Goal: Information Seeking & Learning: Learn about a topic

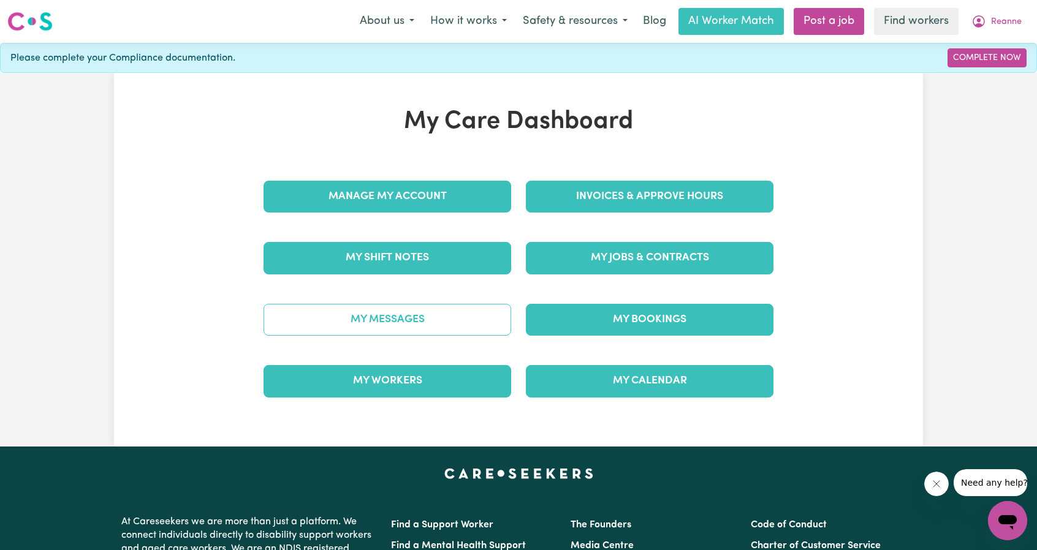
click at [427, 320] on link "My Messages" at bounding box center [388, 320] width 248 height 32
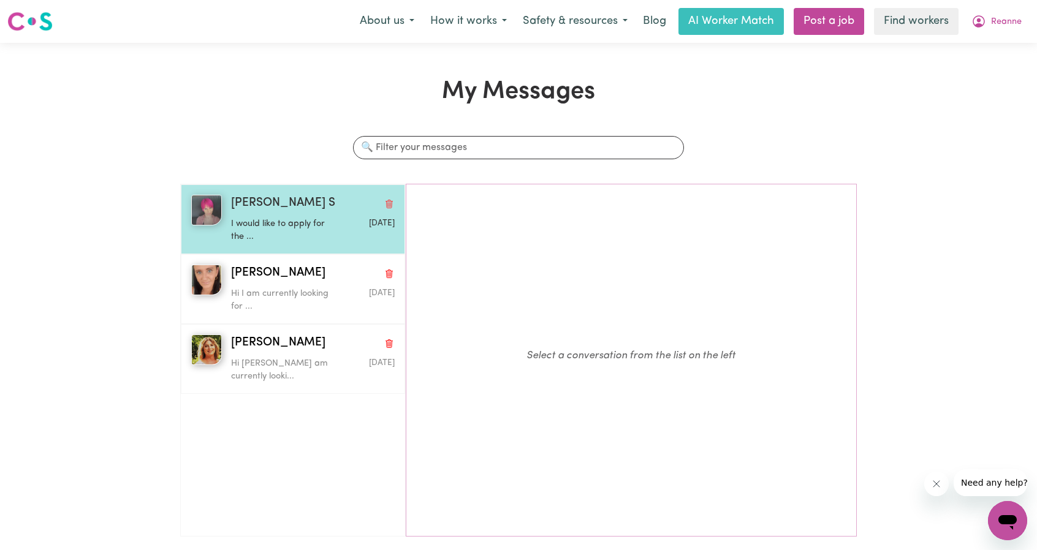
click at [267, 210] on div "Cris S" at bounding box center [313, 204] width 164 height 18
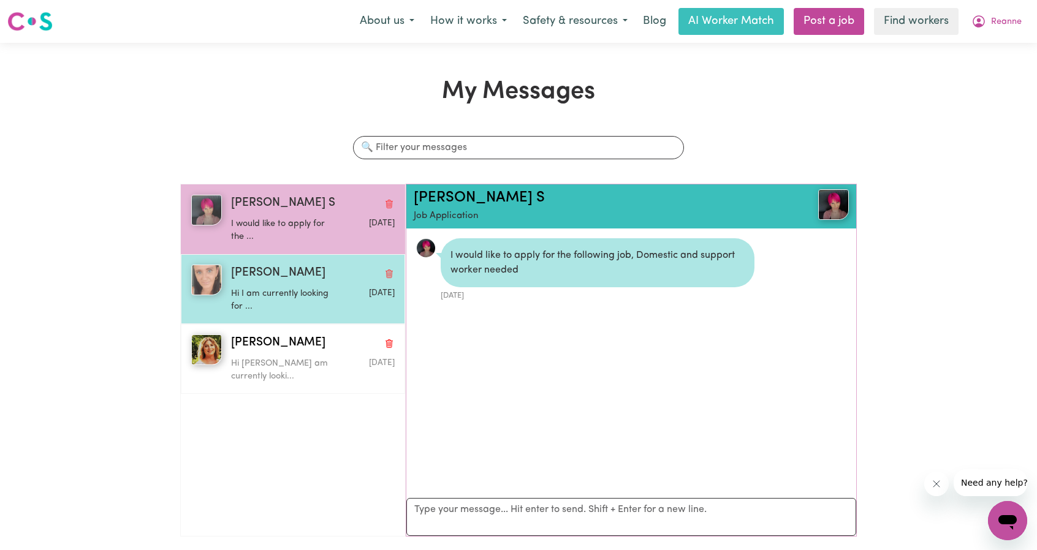
scroll to position [6, 0]
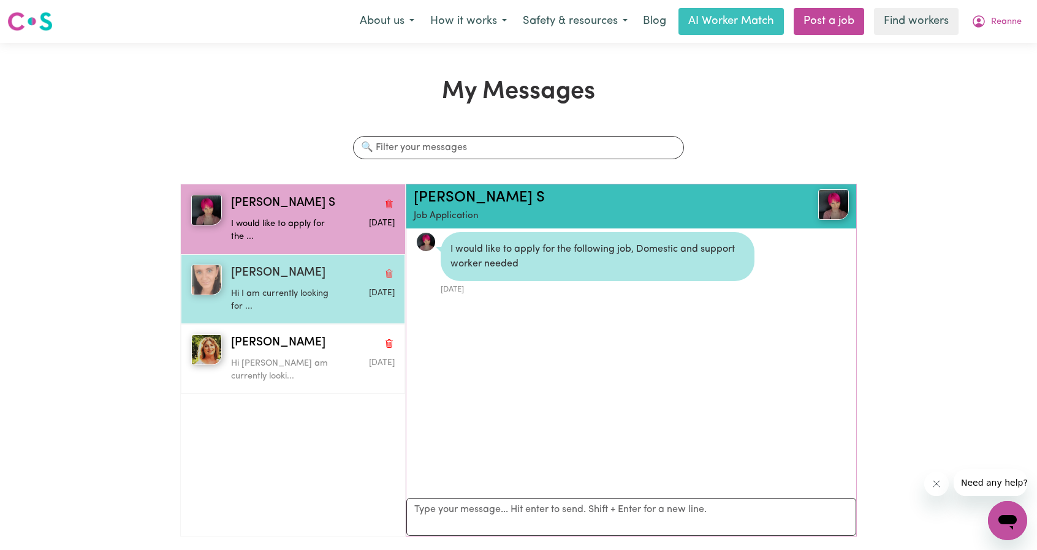
click at [273, 292] on p "Hi I am currently looking for ..." at bounding box center [285, 300] width 109 height 26
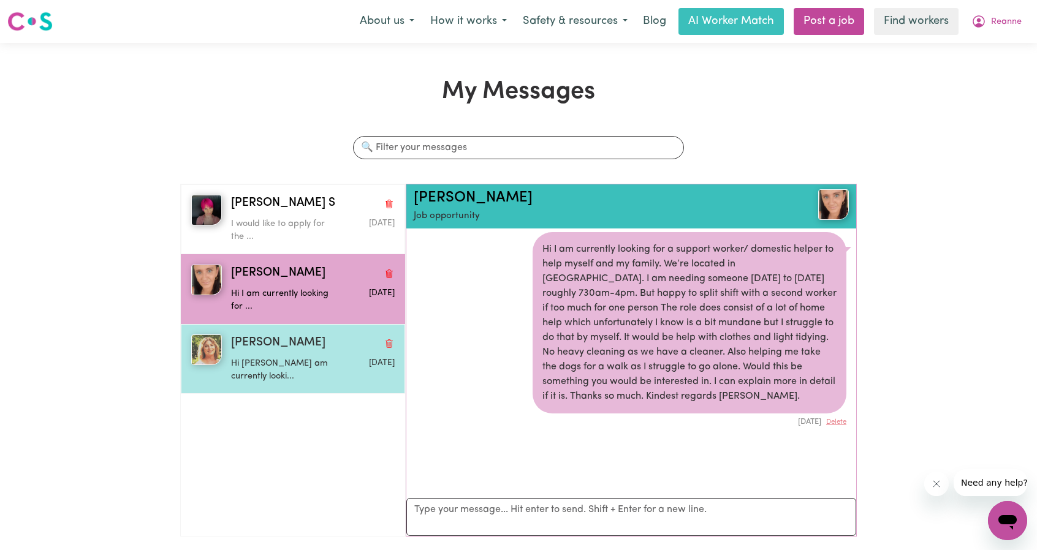
click at [245, 343] on span "Karen W" at bounding box center [278, 344] width 94 height 18
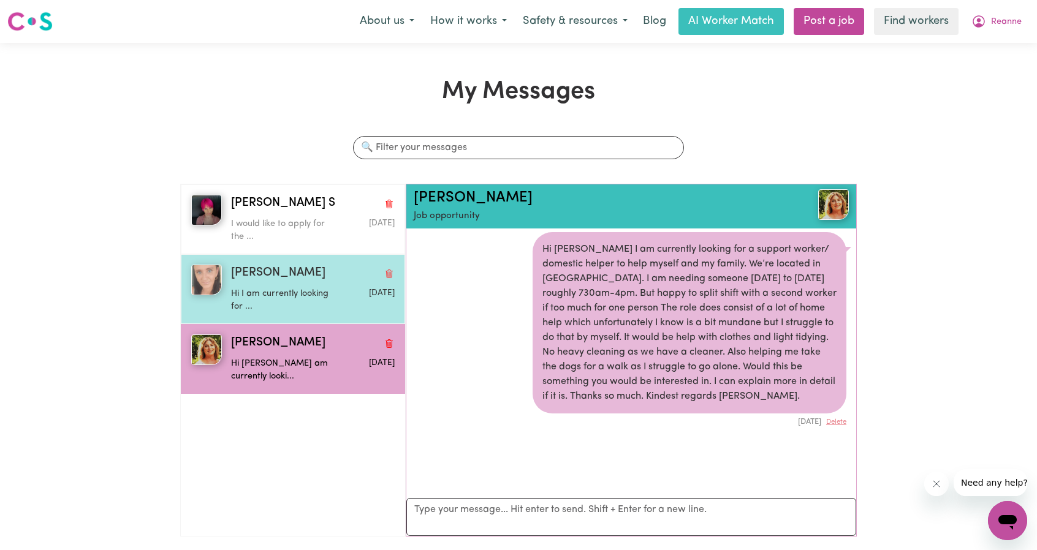
click at [250, 298] on p "Hi I am currently looking for ..." at bounding box center [285, 300] width 109 height 26
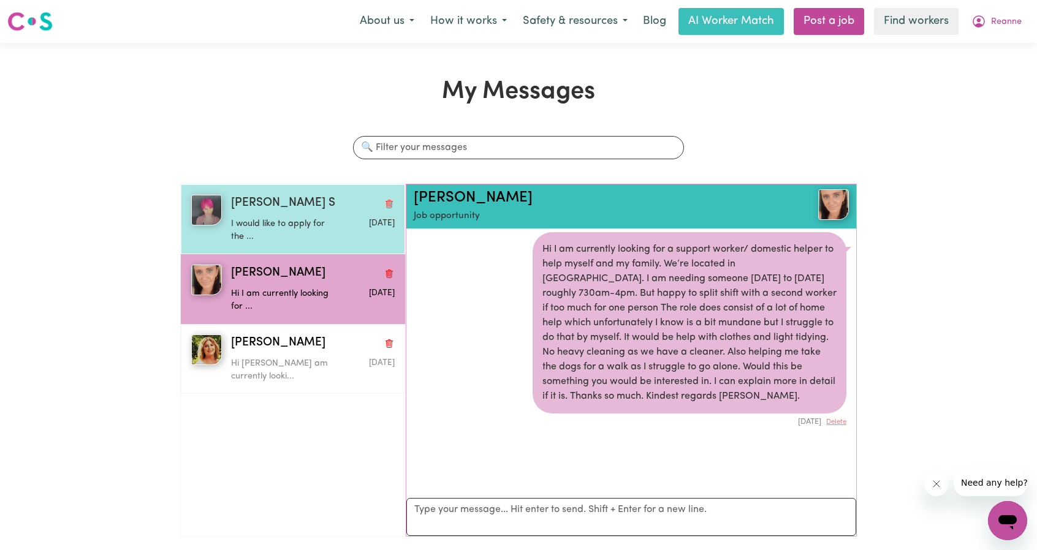
click at [246, 250] on div "Cris S I would like to apply for the ... Aug 22 2025" at bounding box center [293, 219] width 224 height 70
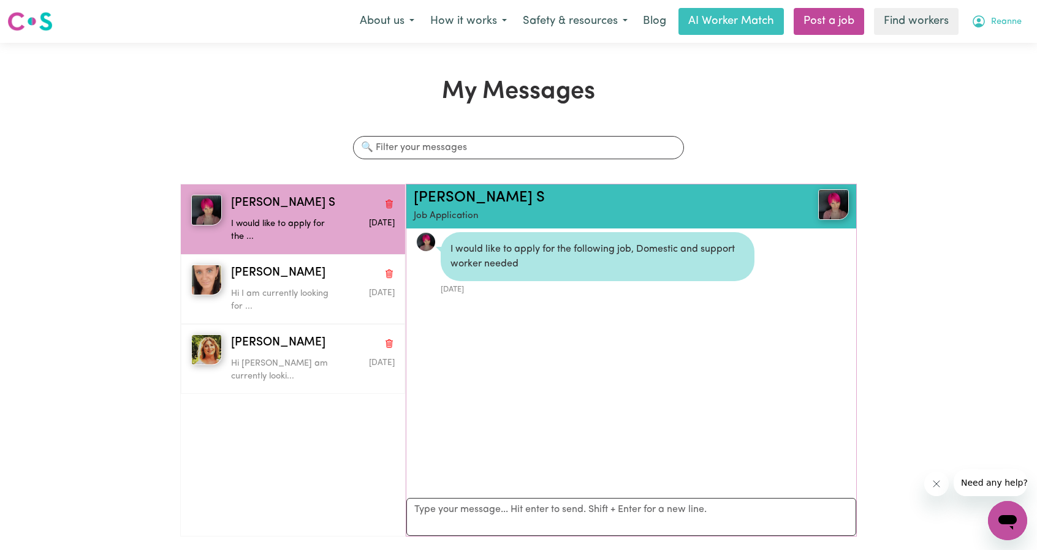
click at [1015, 17] on span "Reanne" at bounding box center [1006, 21] width 31 height 13
drag, startPoint x: 987, startPoint y: 34, endPoint x: 961, endPoint y: 43, distance: 27.1
click at [961, 43] on link "My Dashboard" at bounding box center [980, 47] width 97 height 23
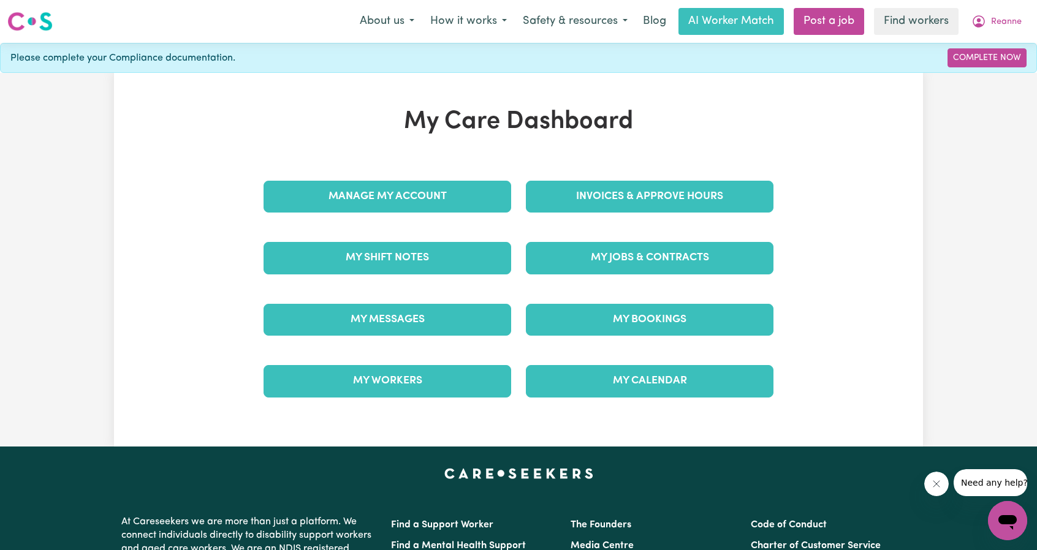
click at [689, 178] on div "Invoices & Approve Hours" at bounding box center [650, 196] width 262 height 61
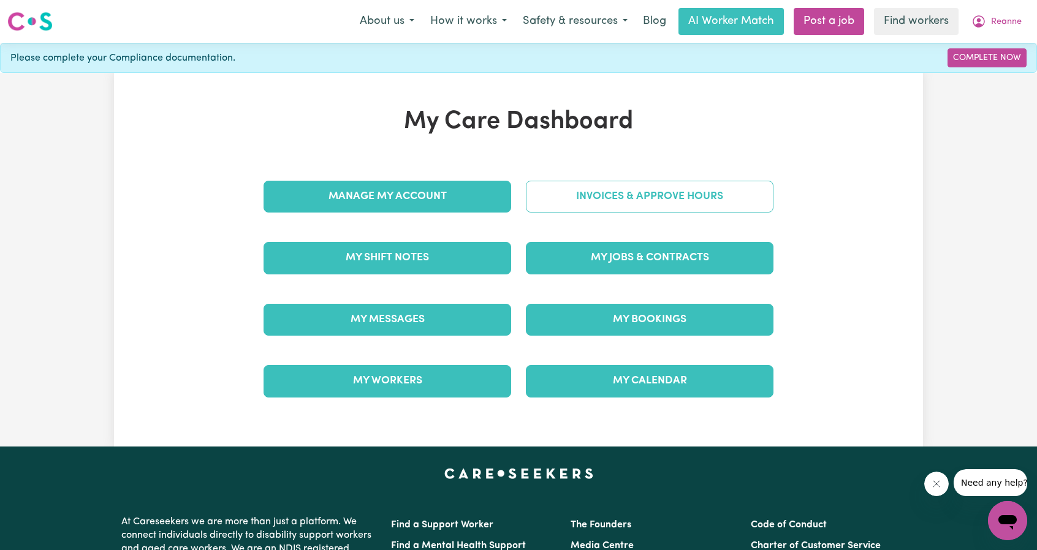
click at [674, 198] on link "Invoices & Approve Hours" at bounding box center [650, 197] width 248 height 32
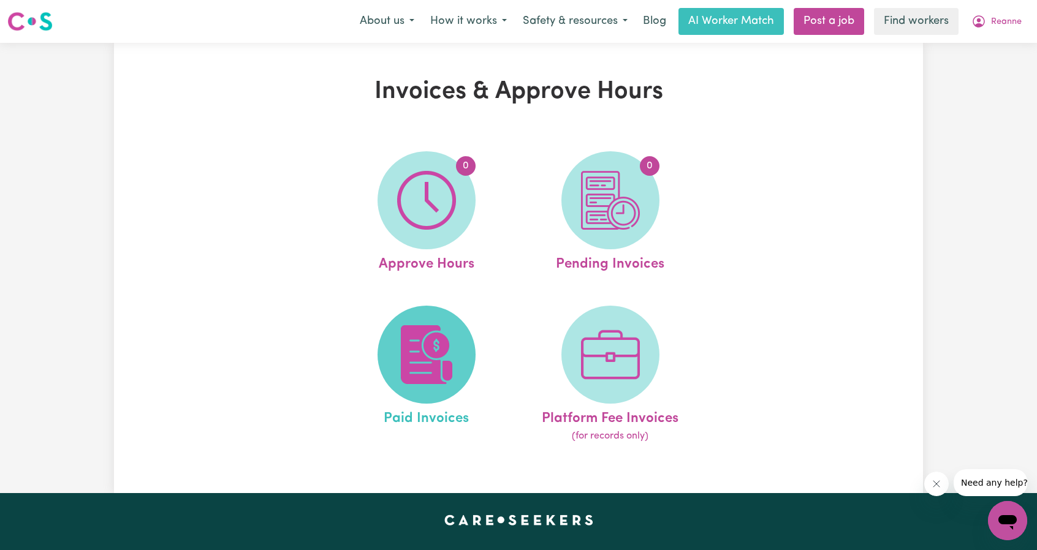
click at [446, 343] on img at bounding box center [426, 354] width 59 height 59
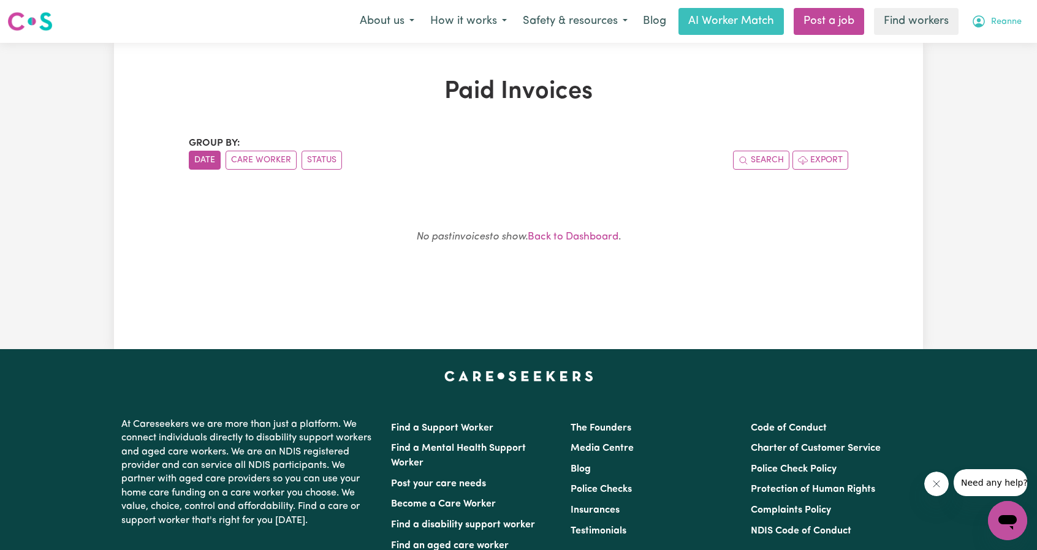
click at [989, 18] on button "Reanne" at bounding box center [997, 22] width 66 height 26
click at [975, 45] on link "My Dashboard" at bounding box center [980, 47] width 97 height 23
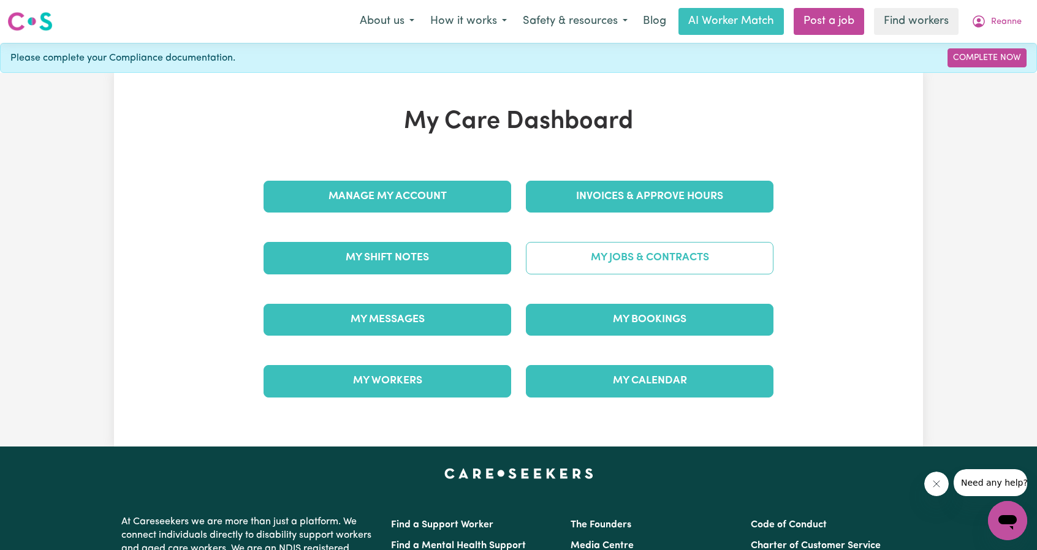
click at [584, 256] on link "My Jobs & Contracts" at bounding box center [650, 258] width 248 height 32
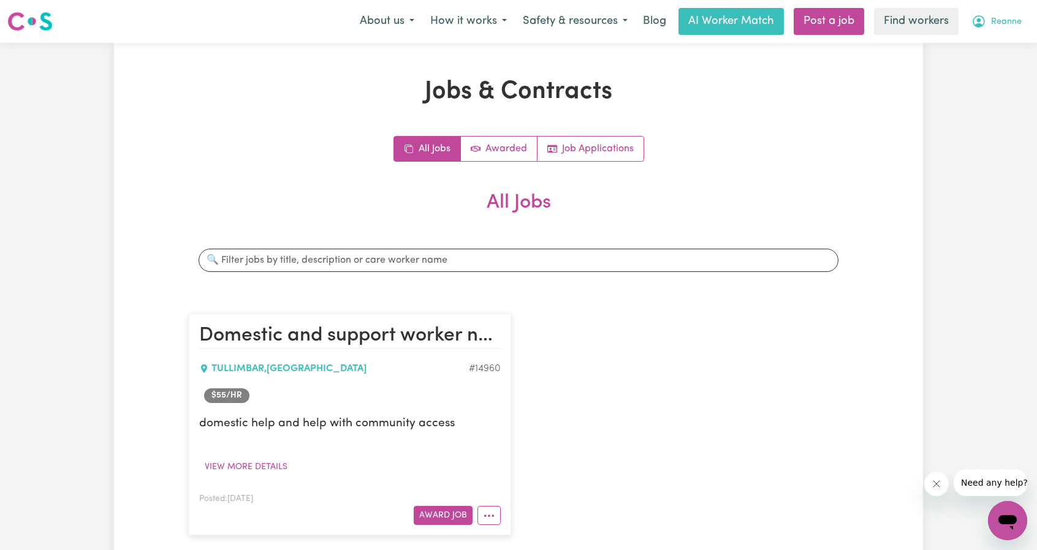
click at [1015, 25] on span "Reanne" at bounding box center [1006, 21] width 31 height 13
click at [984, 48] on link "My Dashboard" at bounding box center [980, 47] width 97 height 23
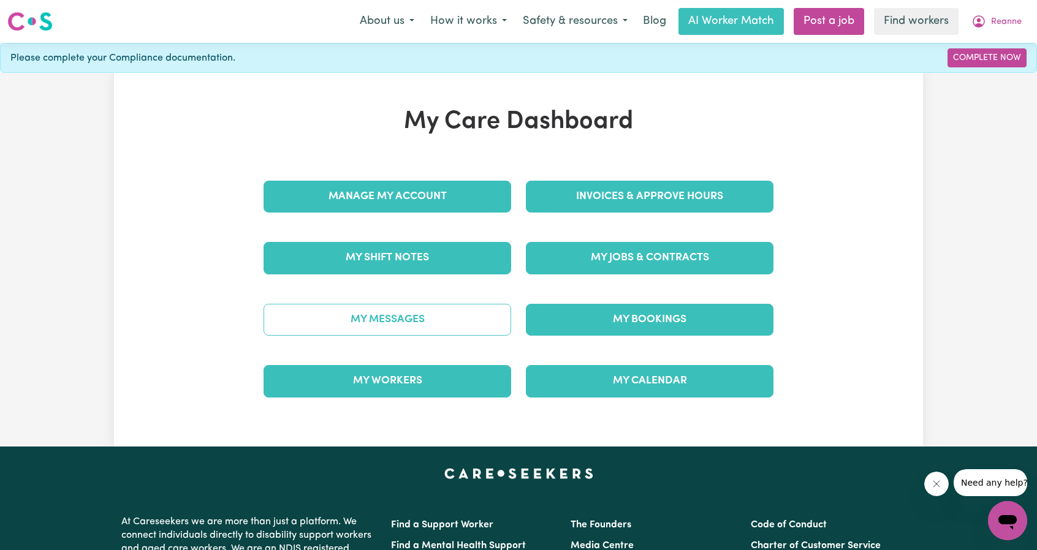
click at [387, 327] on link "My Messages" at bounding box center [388, 320] width 248 height 32
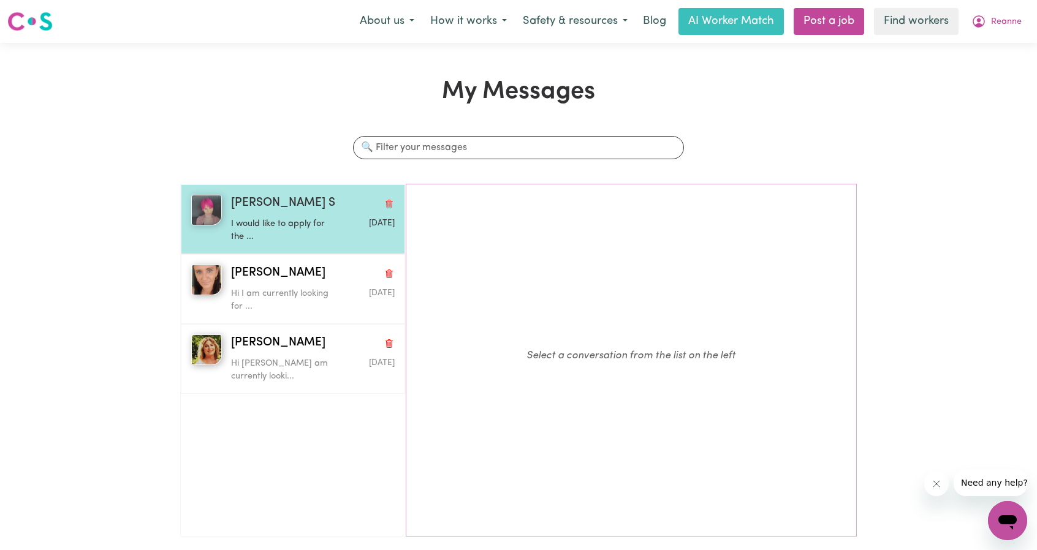
click at [295, 219] on p "I would like to apply for the ..." at bounding box center [285, 231] width 109 height 26
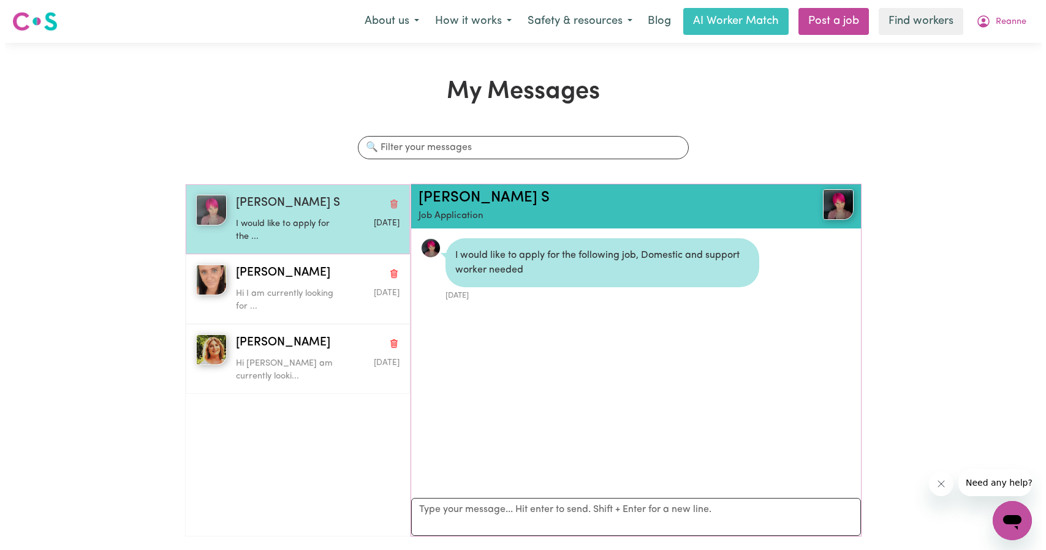
scroll to position [6, 0]
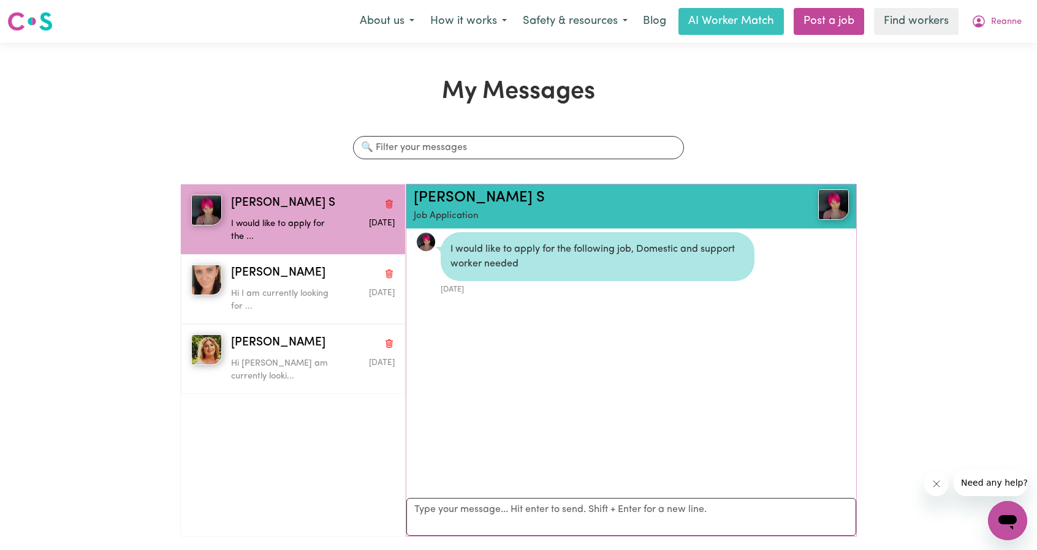
click at [819, 206] on img at bounding box center [833, 204] width 31 height 31
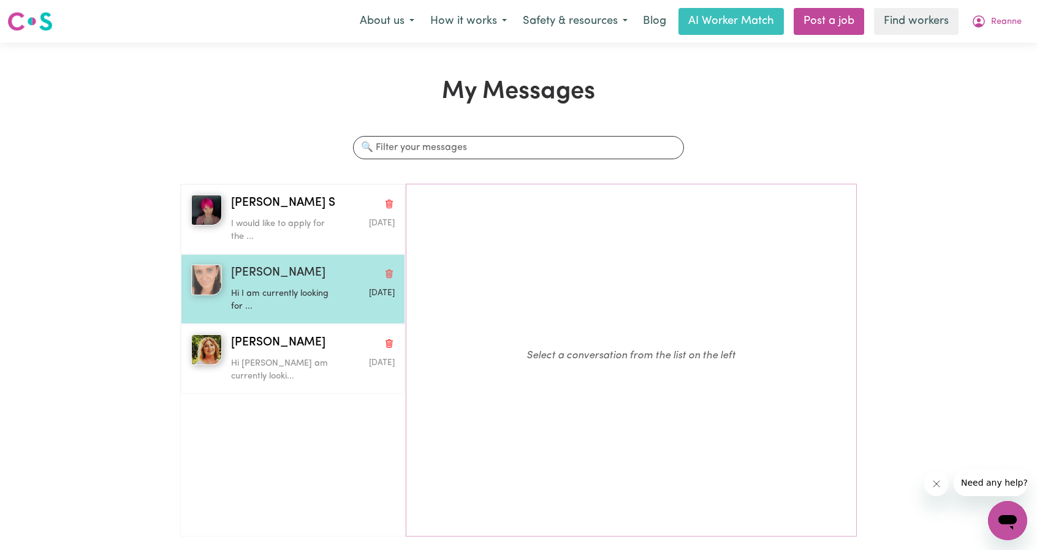
click at [286, 296] on p "Hi I am currently looking for ..." at bounding box center [285, 300] width 109 height 26
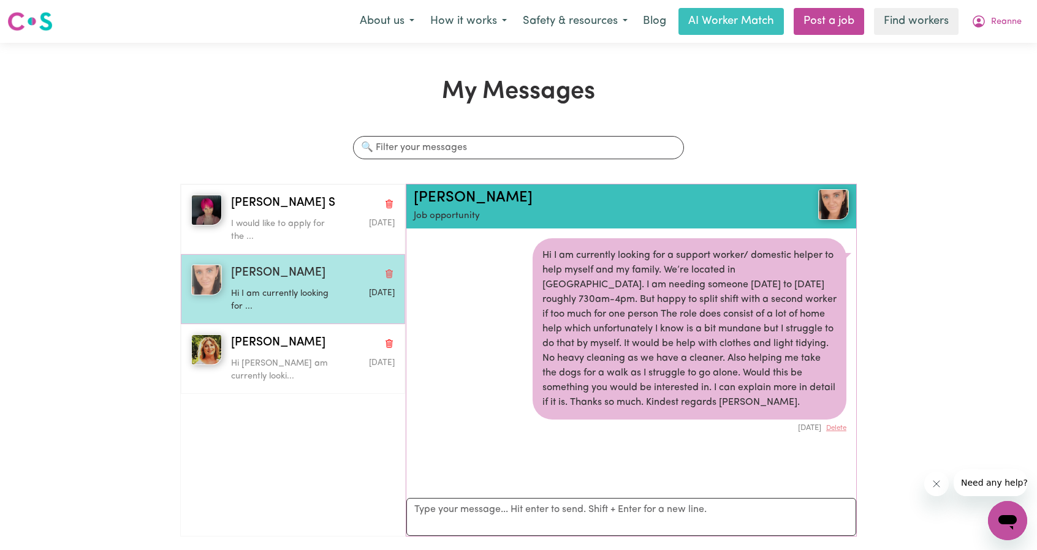
scroll to position [6, 0]
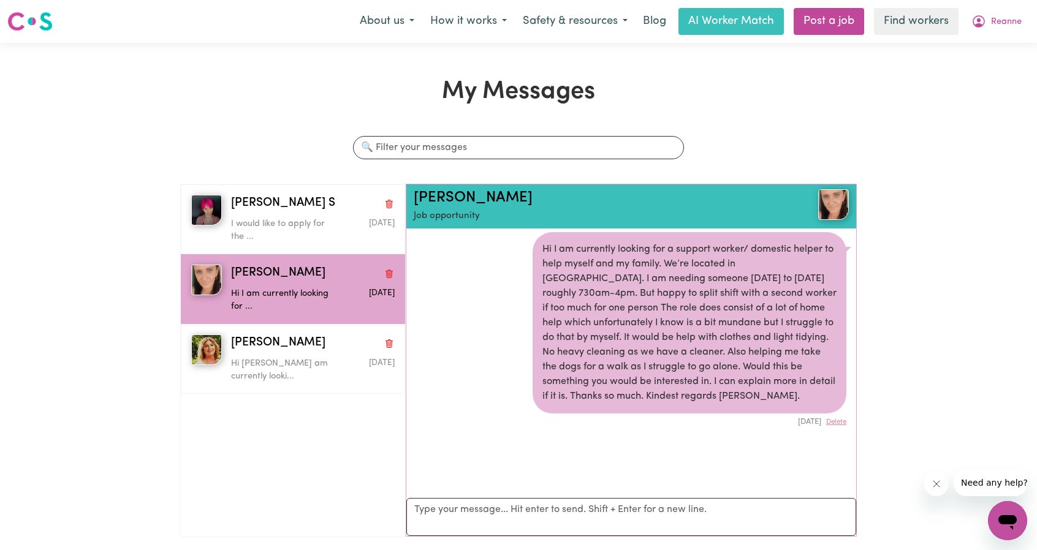
click at [674, 284] on div "Hi I am currently looking for a support worker/ domestic helper to help myself …" at bounding box center [690, 322] width 314 height 181
drag, startPoint x: 647, startPoint y: 283, endPoint x: 680, endPoint y: 294, distance: 34.9
click at [680, 294] on div "Hi I am currently looking for a support worker/ domestic helper to help myself …" at bounding box center [690, 322] width 314 height 181
drag, startPoint x: 648, startPoint y: 288, endPoint x: 660, endPoint y: 295, distance: 13.5
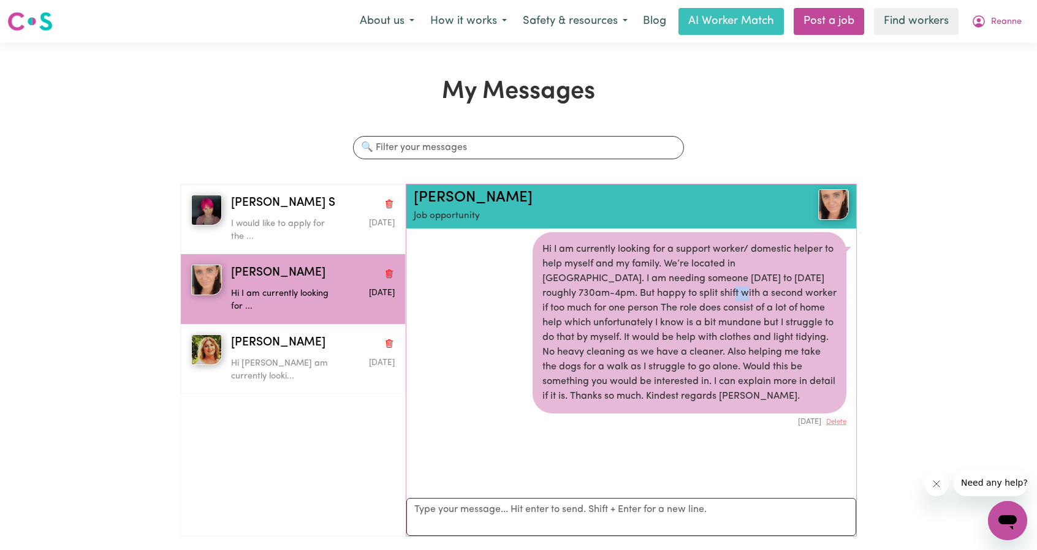
click at [660, 295] on div "Hi I am currently looking for a support worker/ domestic helper to help myself …" at bounding box center [690, 322] width 314 height 181
drag, startPoint x: 605, startPoint y: 286, endPoint x: 651, endPoint y: 303, distance: 49.3
click at [651, 303] on div "Hi I am currently looking for a support worker/ domestic helper to help myself …" at bounding box center [690, 322] width 314 height 181
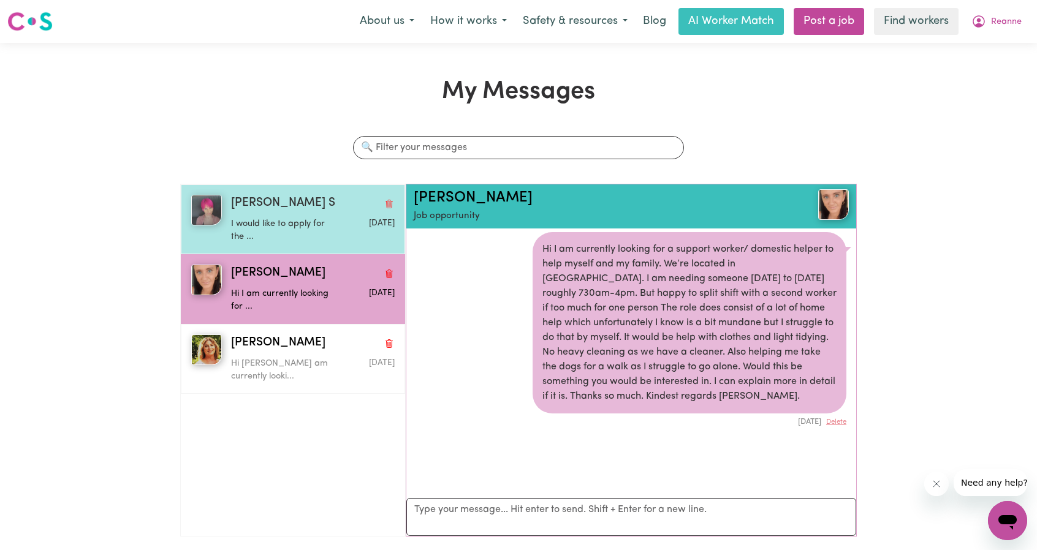
click at [264, 238] on p "I would like to apply for the ..." at bounding box center [285, 231] width 109 height 26
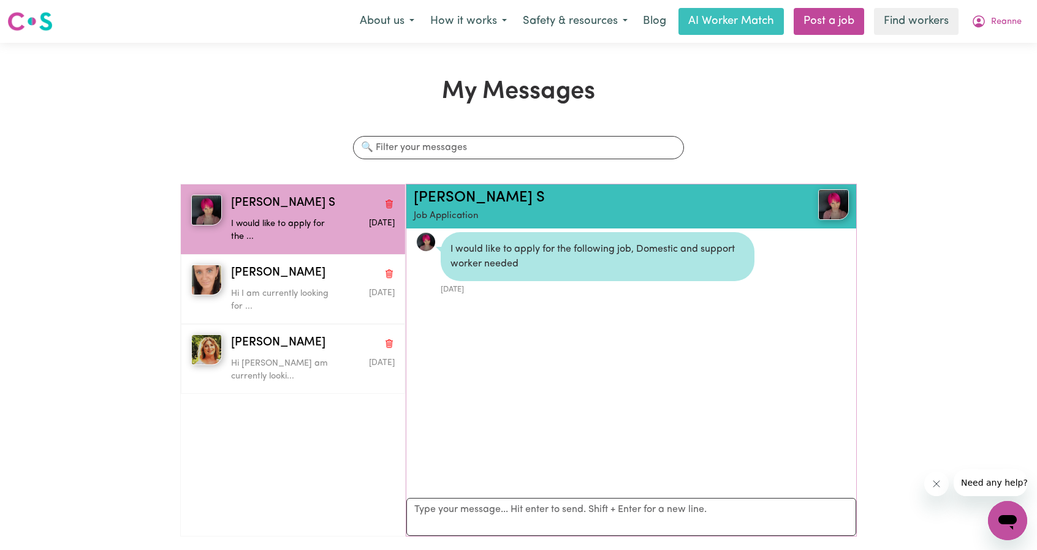
click at [843, 205] on div "Cris S Job Application" at bounding box center [631, 206] width 450 height 44
click at [833, 207] on img at bounding box center [833, 204] width 31 height 31
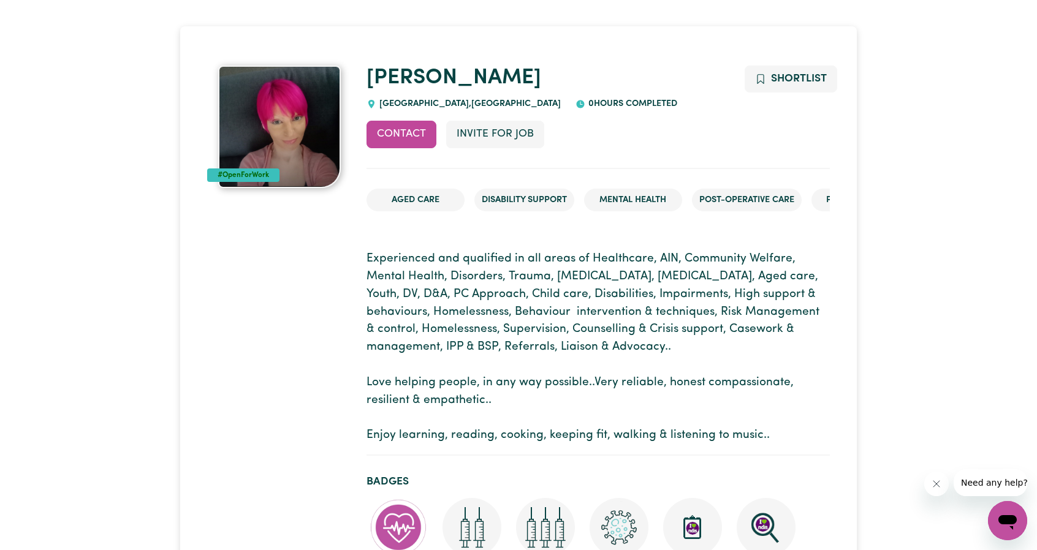
scroll to position [61, 0]
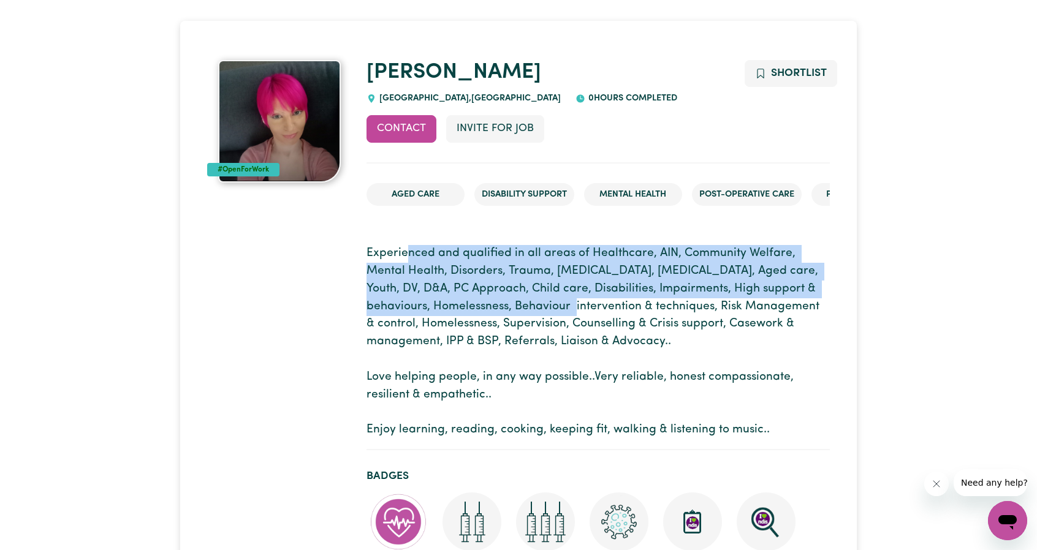
drag, startPoint x: 405, startPoint y: 257, endPoint x: 511, endPoint y: 308, distance: 117.9
click at [511, 308] on p "Experienced and qualified in all areas of Healthcare, AIN, Community Welfare, M…" at bounding box center [598, 342] width 463 height 194
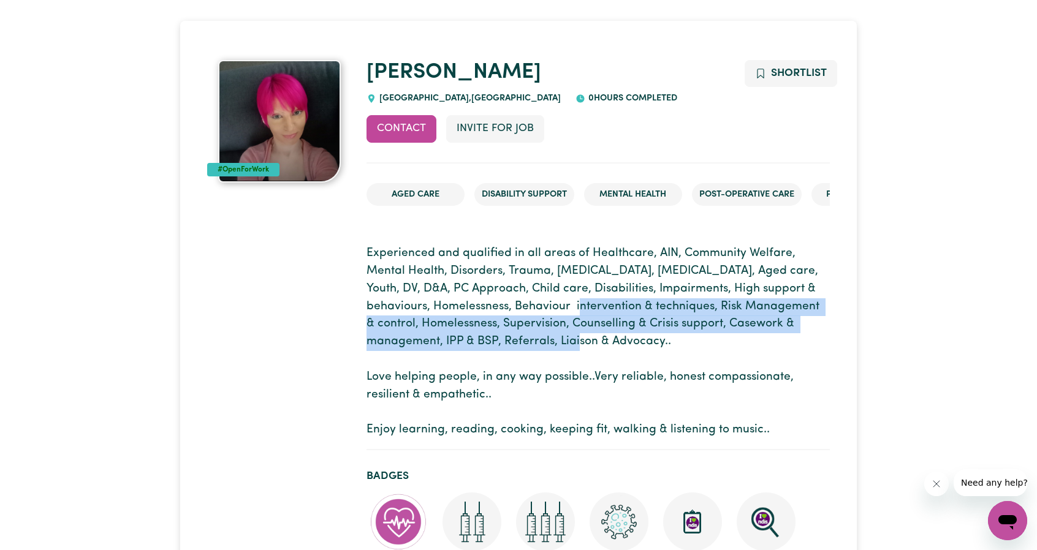
drag, startPoint x: 516, startPoint y: 313, endPoint x: 568, endPoint y: 350, distance: 63.8
click at [568, 350] on p "Experienced and qualified in all areas of Healthcare, AIN, Community Welfare, M…" at bounding box center [598, 342] width 463 height 194
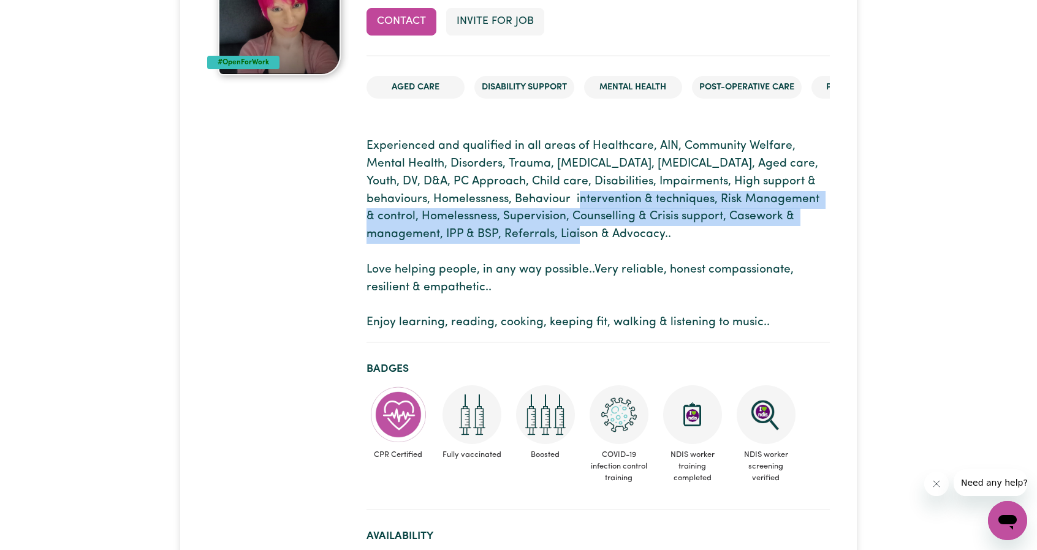
scroll to position [184, 0]
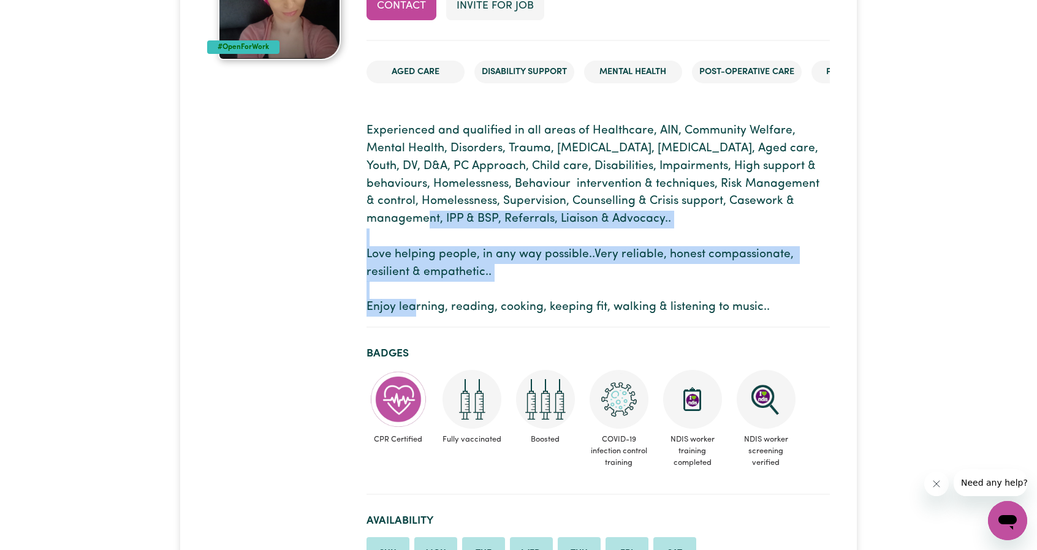
drag, startPoint x: 496, startPoint y: 322, endPoint x: 435, endPoint y: 238, distance: 104.0
click at [370, 215] on section "Experienced and qualified in all areas of Healthcare, AIN, Community Welfare, M…" at bounding box center [598, 220] width 463 height 215
click at [506, 262] on p "Experienced and qualified in all areas of Healthcare, AIN, Community Welfare, M…" at bounding box center [598, 220] width 463 height 194
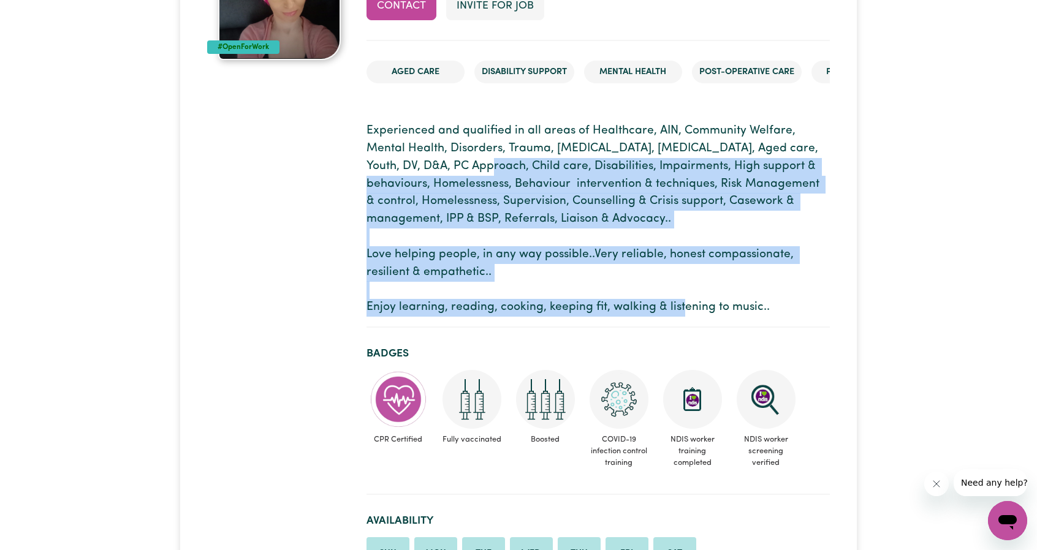
drag, startPoint x: 771, startPoint y: 308, endPoint x: 408, endPoint y: 165, distance: 390.5
click at [410, 167] on p "Experienced and qualified in all areas of Healthcare, AIN, Community Welfare, M…" at bounding box center [598, 220] width 463 height 194
click at [408, 165] on p "Experienced and qualified in all areas of Healthcare, AIN, Community Welfare, M…" at bounding box center [598, 220] width 463 height 194
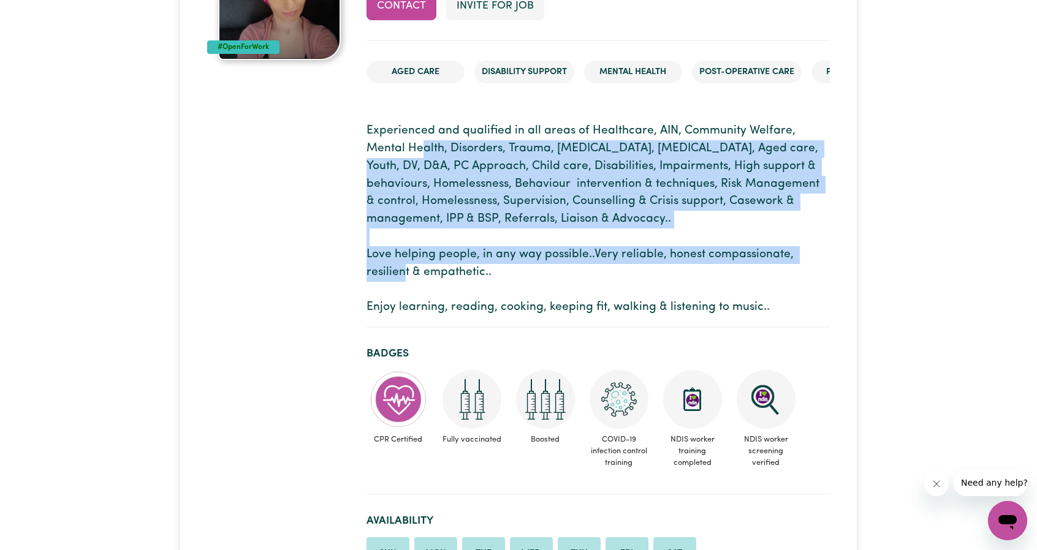
drag, startPoint x: 382, startPoint y: 153, endPoint x: 713, endPoint y: 286, distance: 357.5
click at [677, 279] on p "Experienced and qualified in all areas of Healthcare, AIN, Community Welfare, M…" at bounding box center [598, 220] width 463 height 194
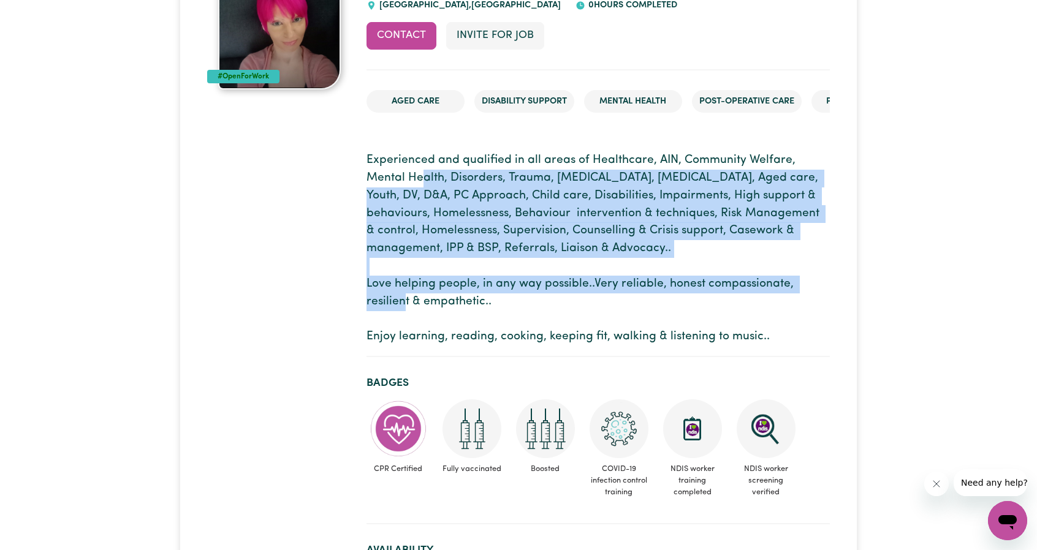
scroll to position [0, 0]
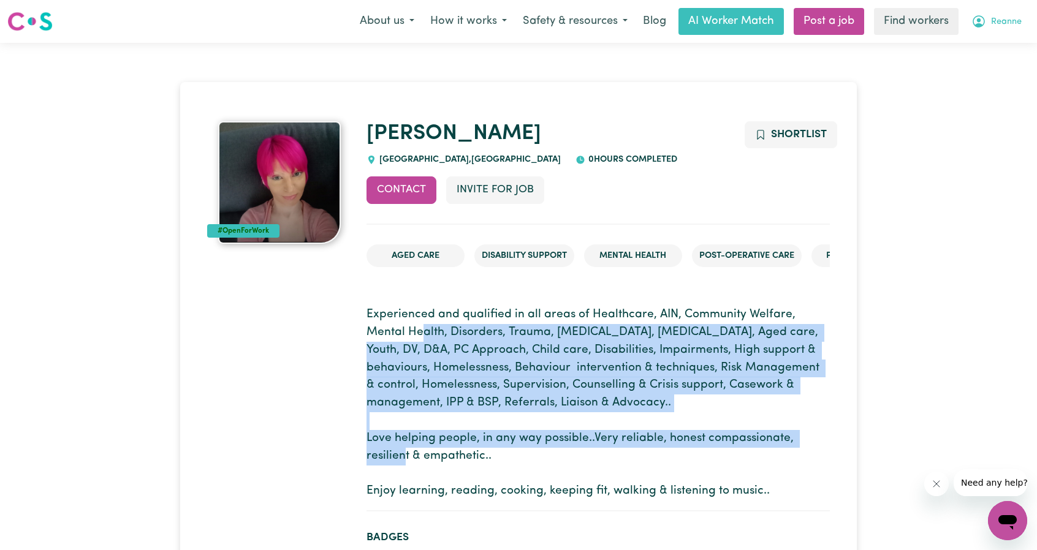
click at [1004, 19] on span "Reanne" at bounding box center [1006, 21] width 31 height 13
click at [983, 41] on link "My Dashboard" at bounding box center [980, 47] width 97 height 23
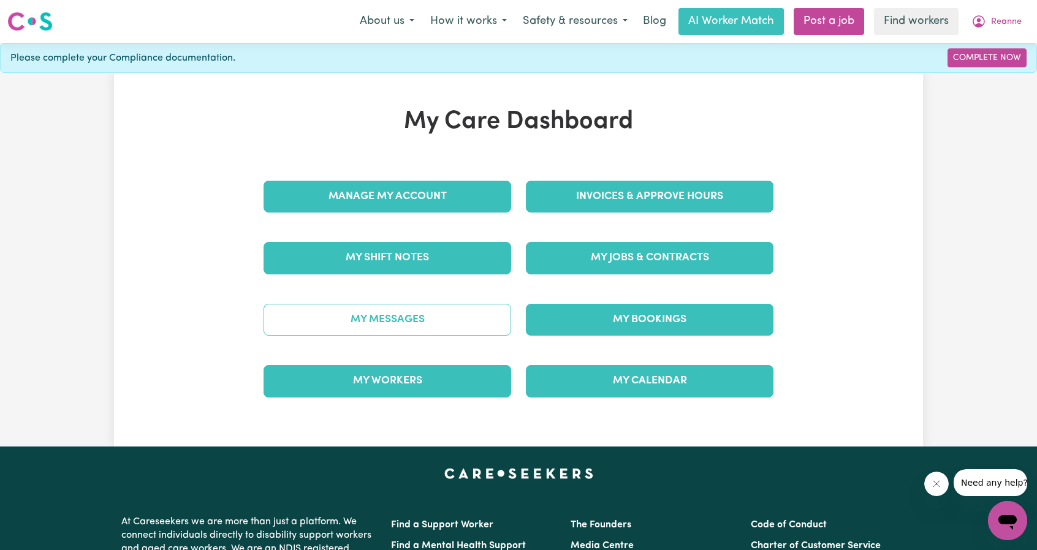
click at [409, 327] on link "My Messages" at bounding box center [388, 320] width 248 height 32
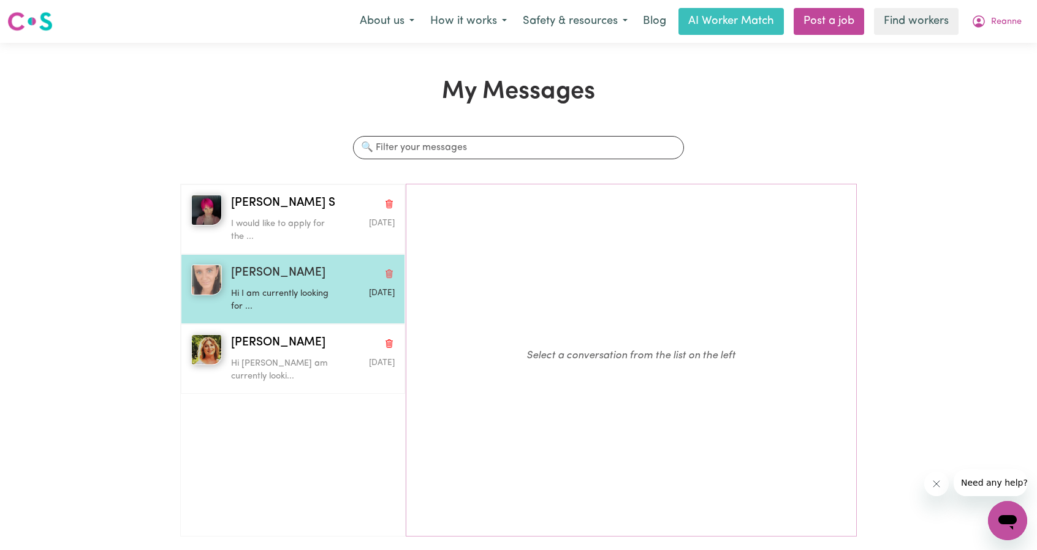
click at [228, 276] on div "Lisa D Hi I am currently looking for ... Aug 22 2025" at bounding box center [310, 289] width 170 height 49
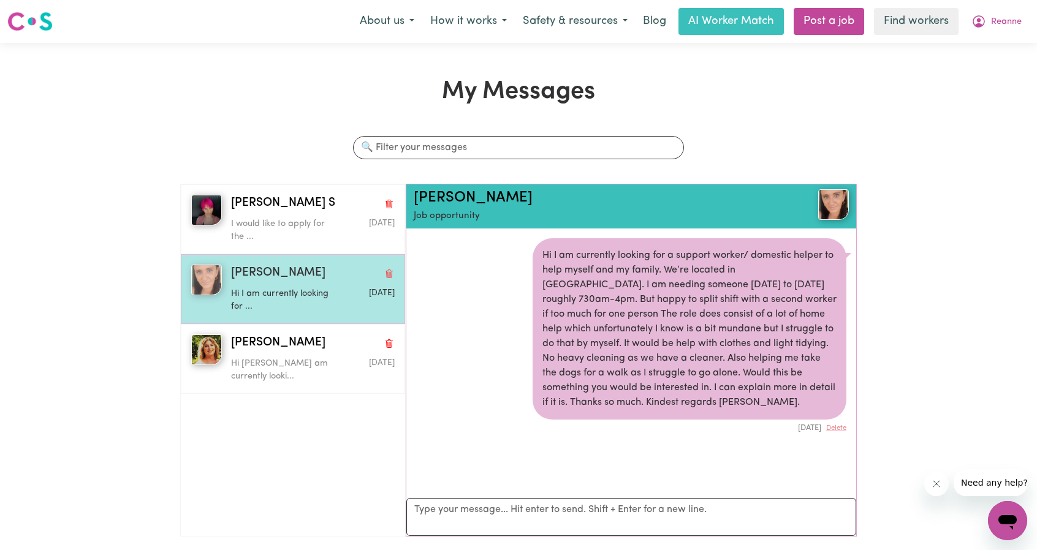
scroll to position [6, 0]
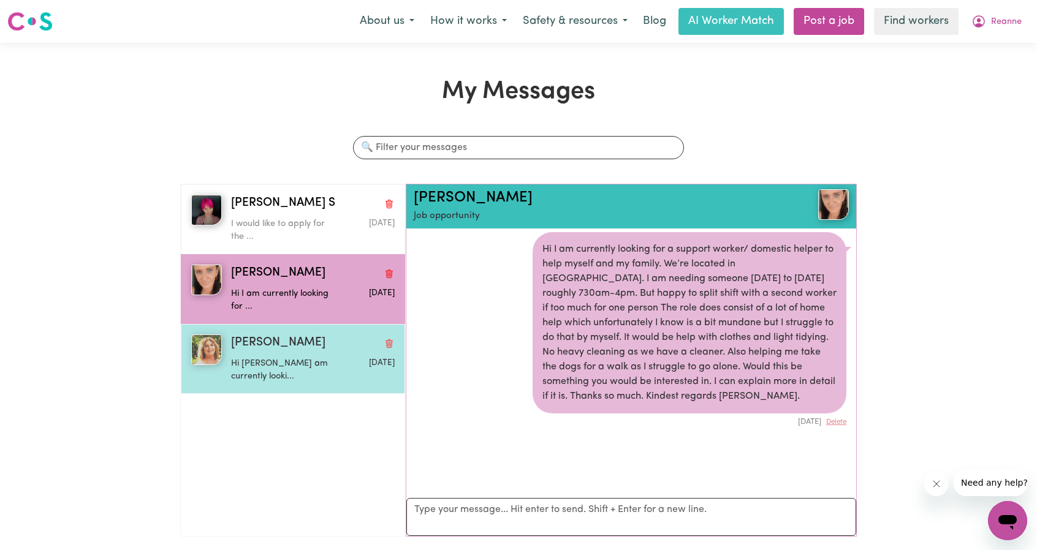
click at [213, 348] on img "button" at bounding box center [206, 350] width 31 height 31
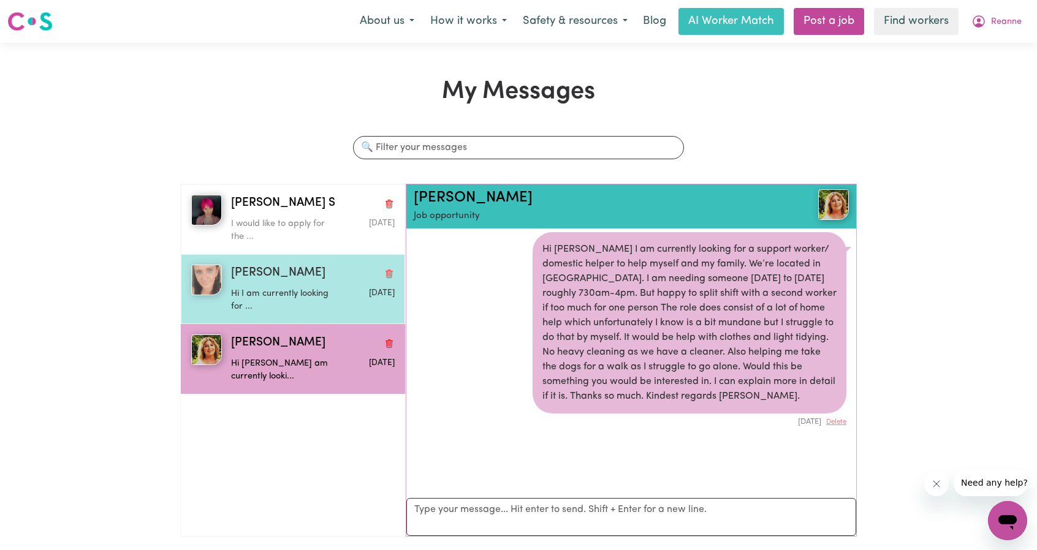
click at [257, 293] on p "Hi I am currently looking for ..." at bounding box center [285, 300] width 109 height 26
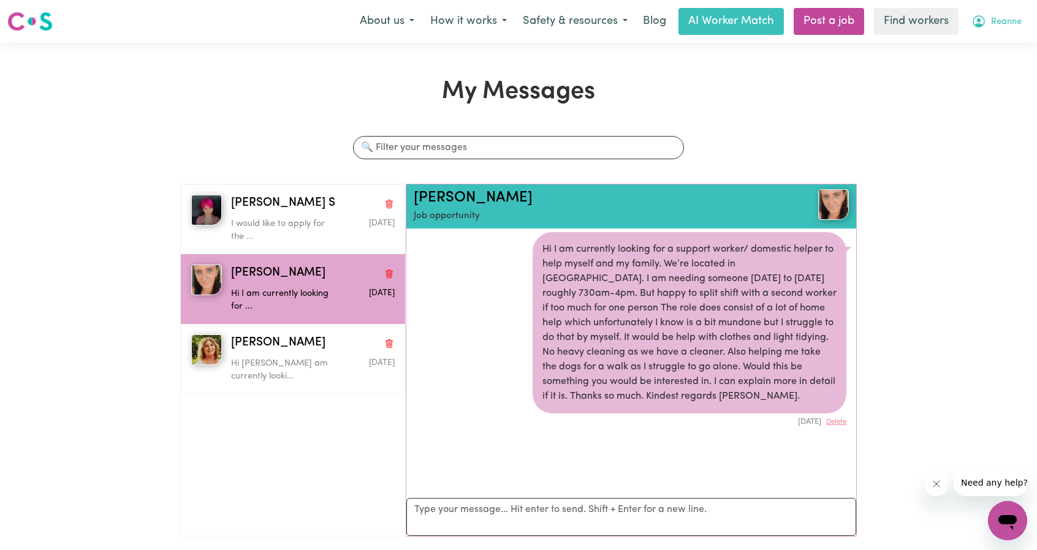
click at [1021, 18] on button "Reanne" at bounding box center [997, 22] width 66 height 26
click at [976, 63] on link "Logout" at bounding box center [980, 70] width 97 height 23
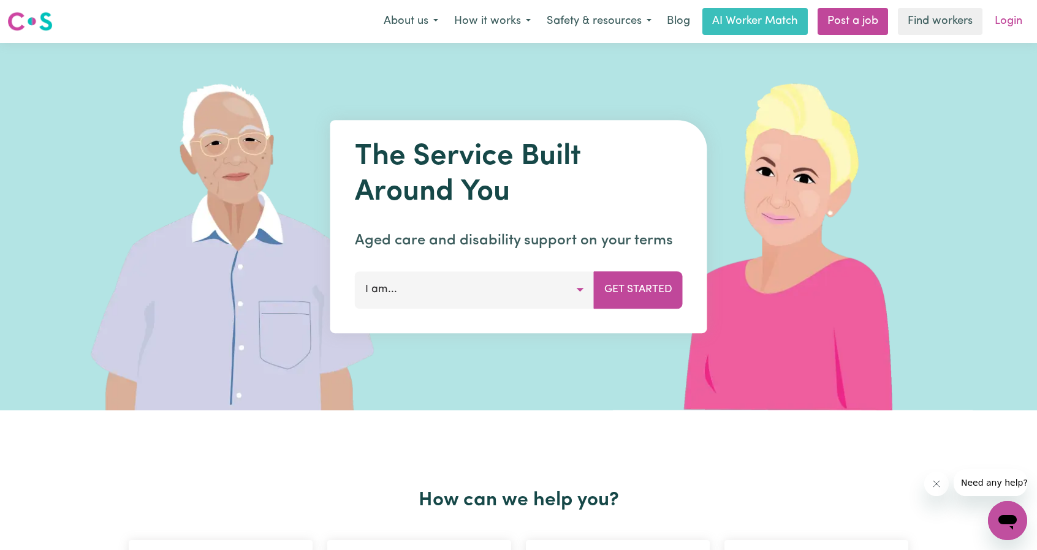
click at [1000, 28] on link "Login" at bounding box center [1008, 21] width 42 height 27
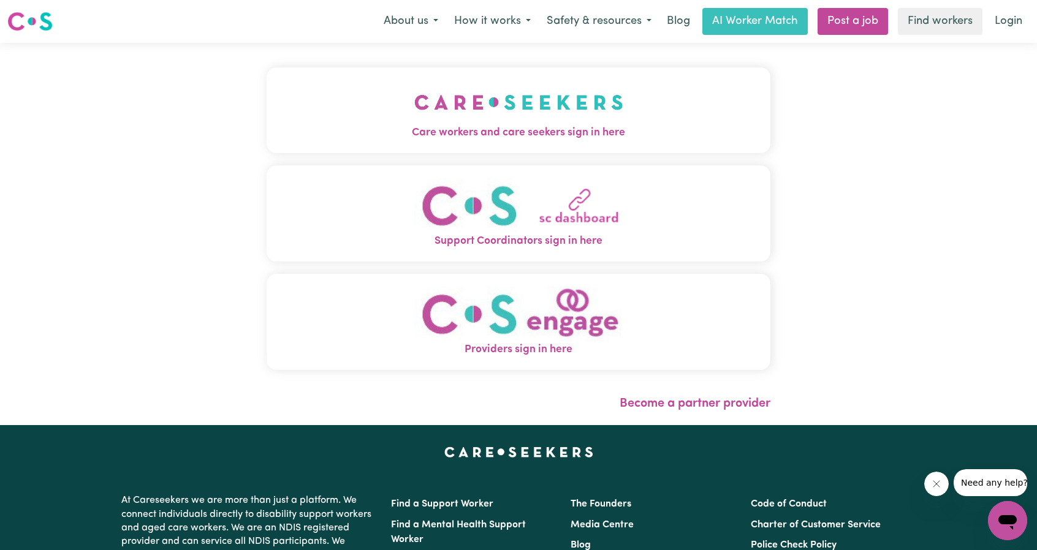
click at [414, 99] on img "Care workers and care seekers sign in here" at bounding box center [518, 102] width 209 height 45
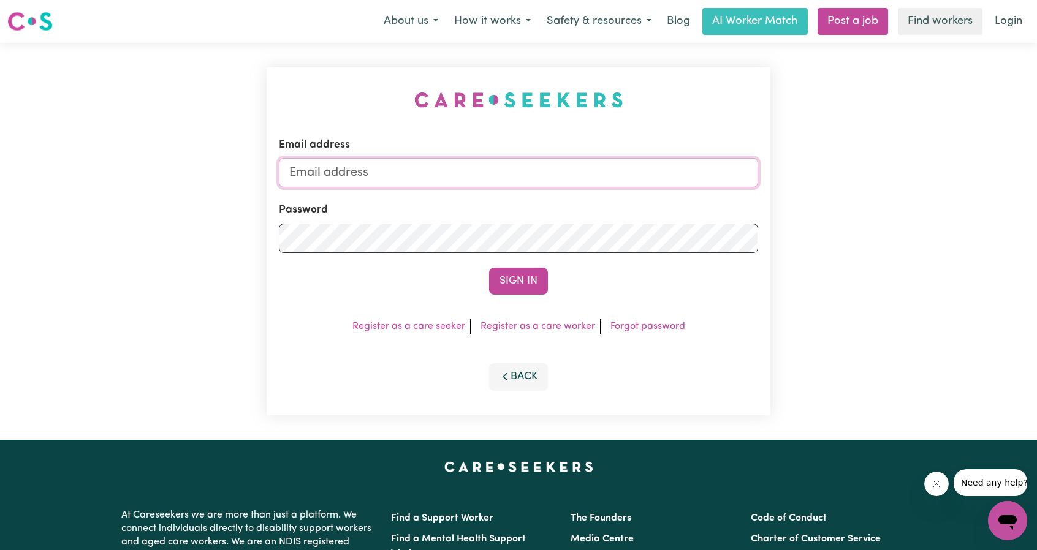
click at [455, 167] on input "Email address" at bounding box center [518, 172] width 479 height 29
drag, startPoint x: 393, startPoint y: 177, endPoint x: 695, endPoint y: 211, distance: 304.1
click at [652, 204] on form "Email address superuser~ethan@careseekers.com.au Password Sign In" at bounding box center [518, 216] width 479 height 158
type input "superuser~leesakaylea@hotmail.com"
click at [537, 280] on button "Sign In" at bounding box center [518, 281] width 59 height 27
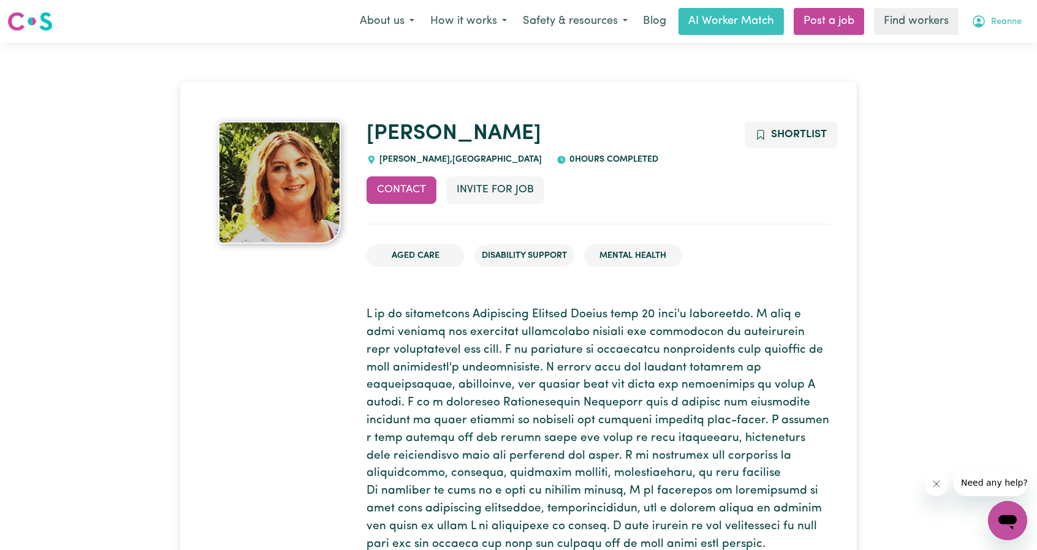
click at [994, 34] on button "Reanne" at bounding box center [997, 22] width 66 height 26
click at [972, 54] on link "My Dashboard" at bounding box center [980, 47] width 97 height 23
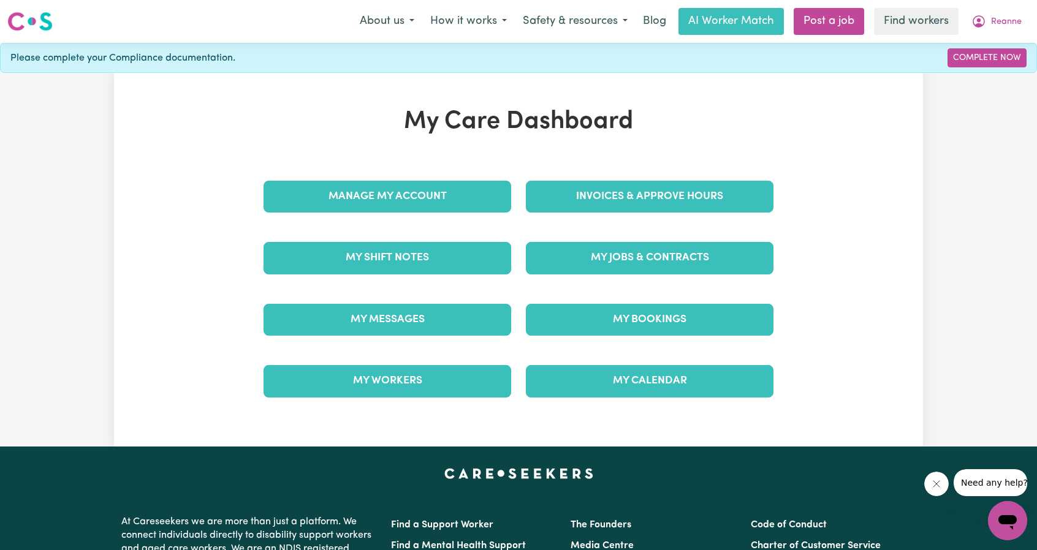
click at [650, 232] on div "My Jobs & Contracts" at bounding box center [650, 257] width 262 height 61
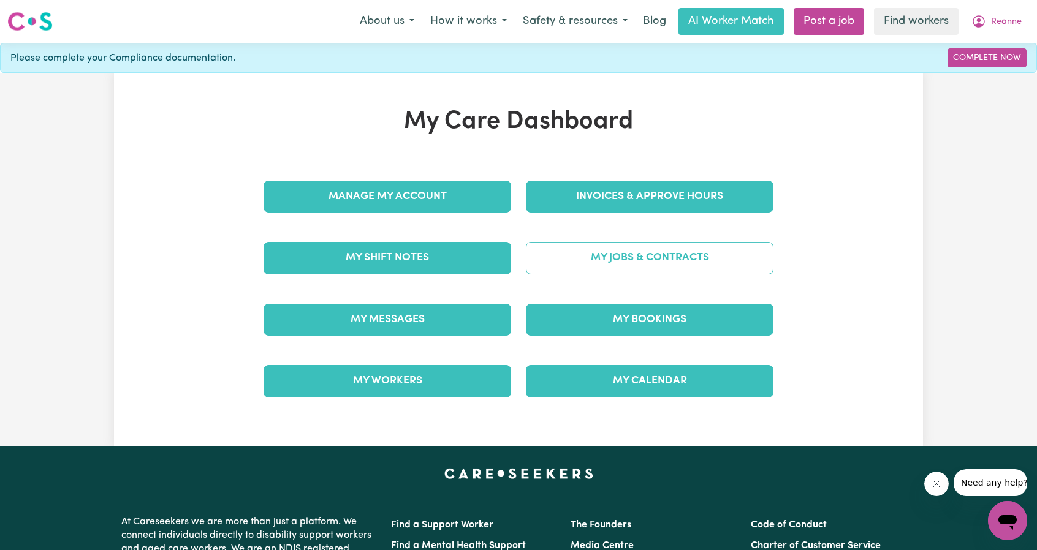
click at [649, 256] on link "My Jobs & Contracts" at bounding box center [650, 258] width 248 height 32
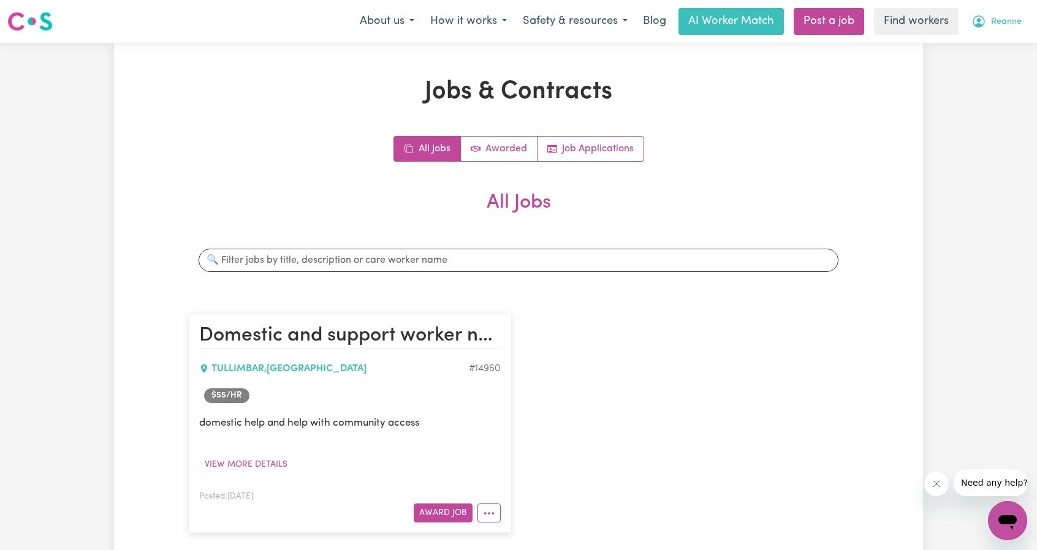
click at [999, 28] on span "Reanne" at bounding box center [1006, 21] width 31 height 13
click at [982, 45] on link "My Dashboard" at bounding box center [980, 47] width 97 height 23
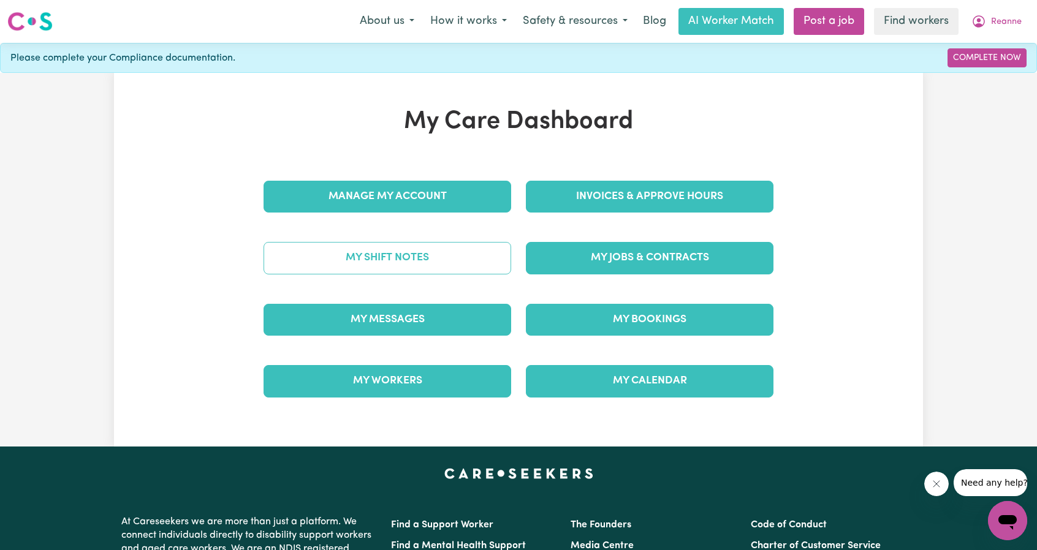
click at [422, 269] on link "My Shift Notes" at bounding box center [388, 258] width 248 height 32
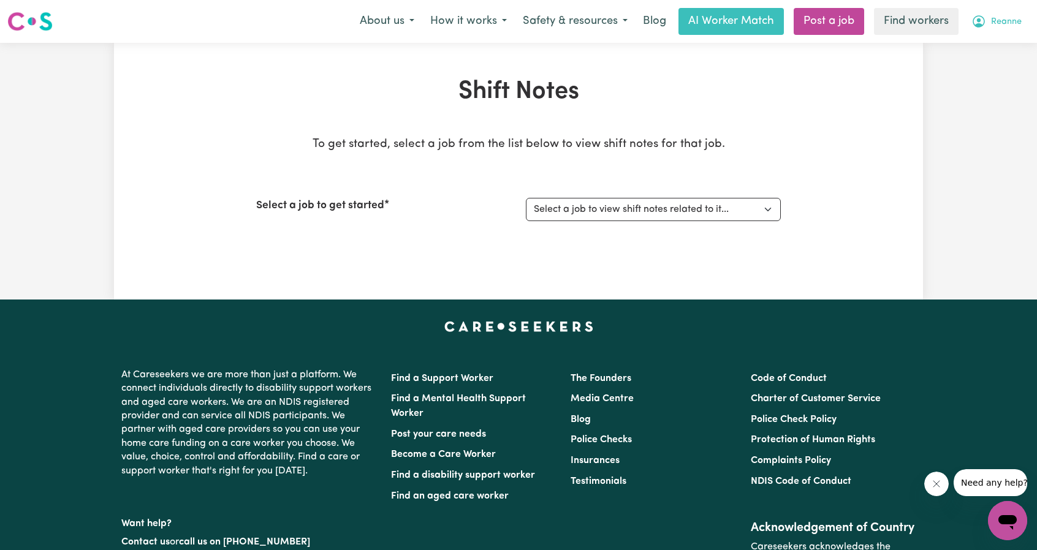
click at [974, 17] on icon "My Account" at bounding box center [978, 21] width 15 height 15
click at [974, 36] on link "My Dashboard" at bounding box center [980, 47] width 97 height 23
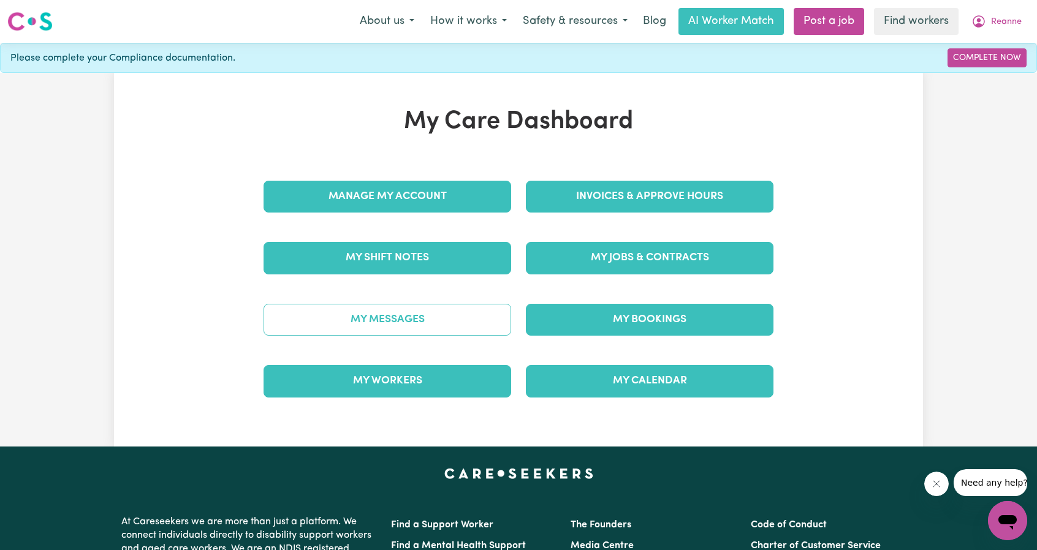
click at [453, 316] on link "My Messages" at bounding box center [388, 320] width 248 height 32
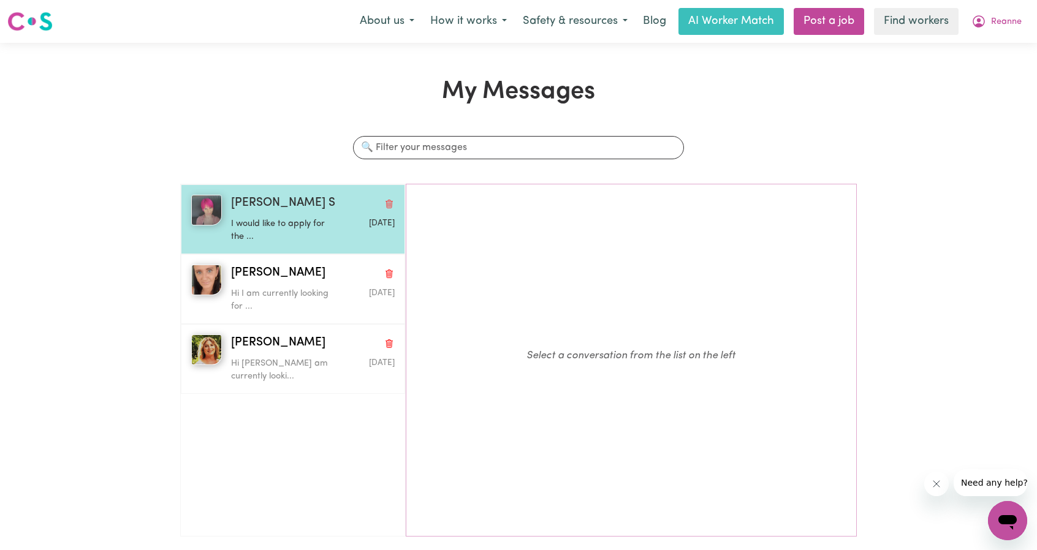
click at [261, 232] on p "I would like to apply for the ..." at bounding box center [285, 231] width 109 height 26
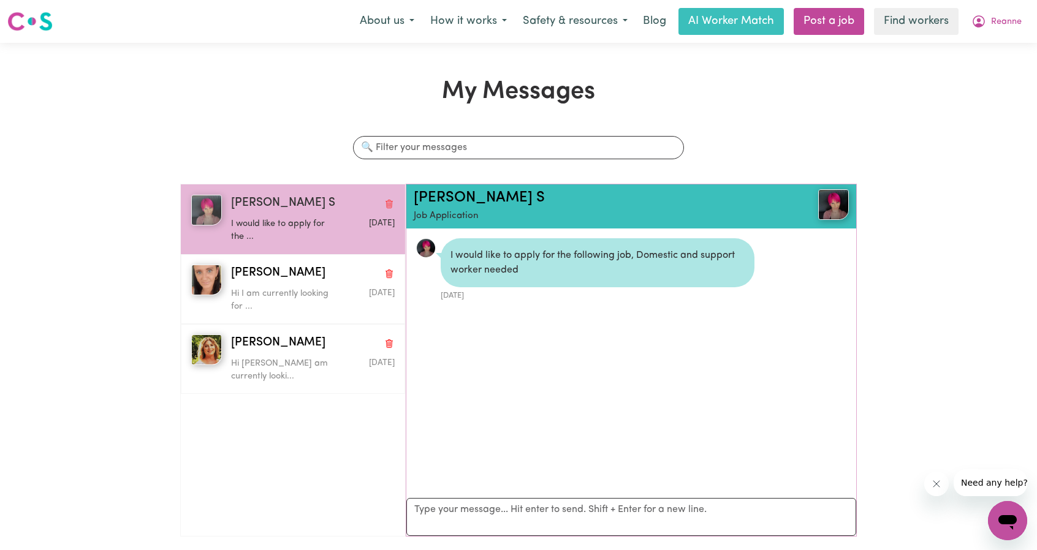
scroll to position [6, 0]
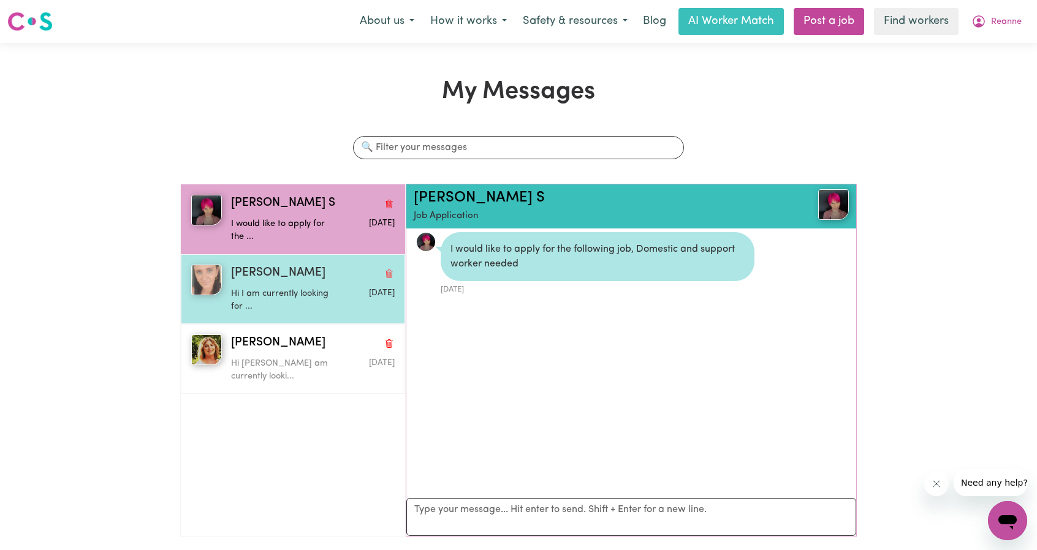
click at [281, 284] on div "Hi I am currently looking for ..." at bounding box center [285, 298] width 109 height 31
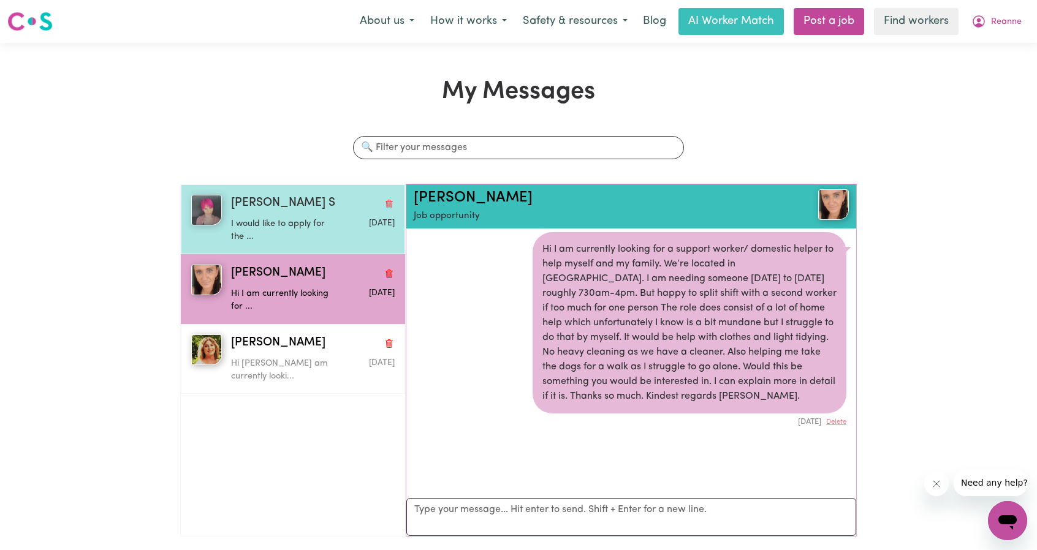
click at [274, 221] on p "I would like to apply for the ..." at bounding box center [285, 231] width 109 height 26
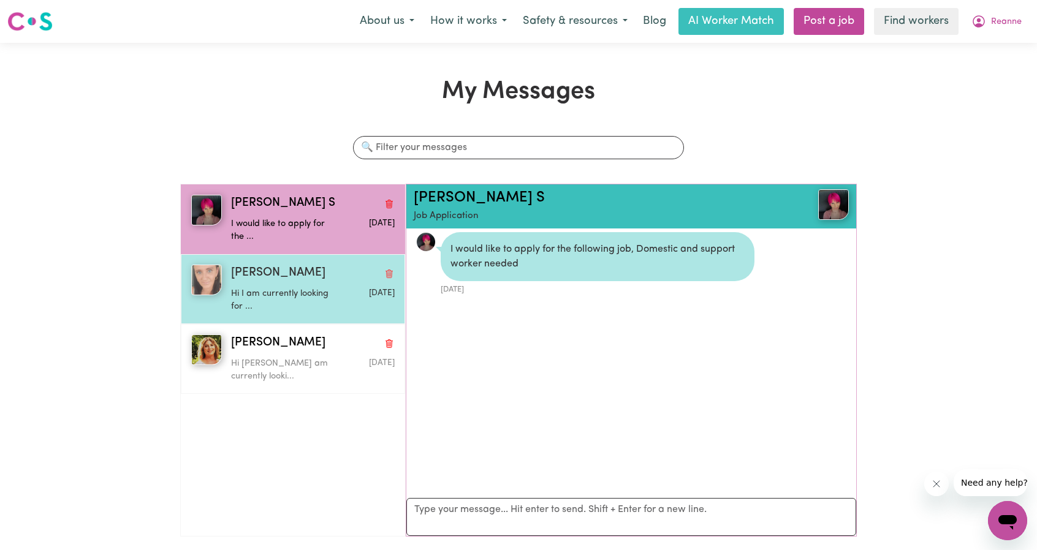
click at [269, 265] on div "Lisa D" at bounding box center [313, 274] width 164 height 18
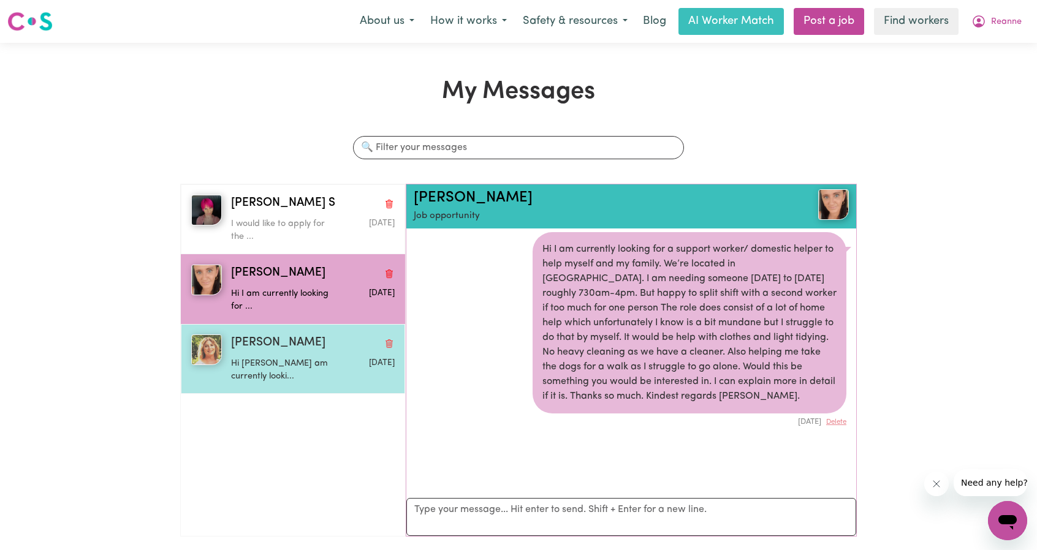
click at [265, 335] on span "Karen W" at bounding box center [278, 344] width 94 height 18
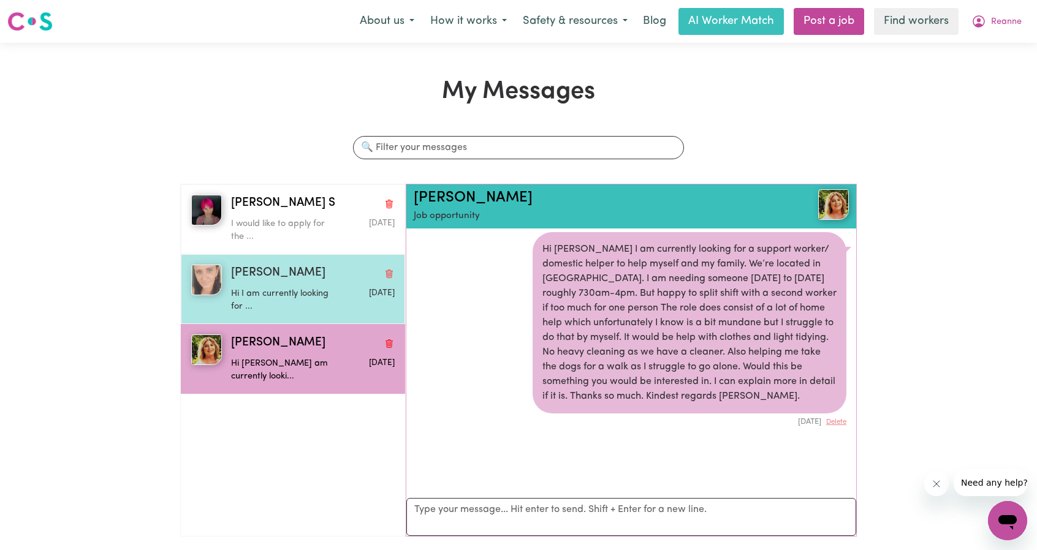
click at [275, 291] on p "Hi I am currently looking for ..." at bounding box center [285, 300] width 109 height 26
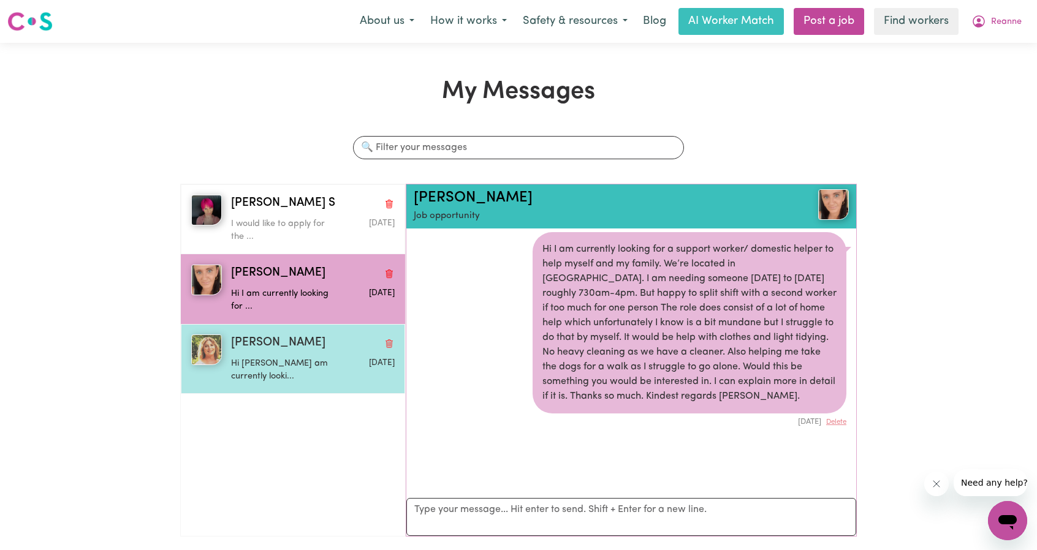
click at [221, 344] on img "button" at bounding box center [206, 350] width 31 height 31
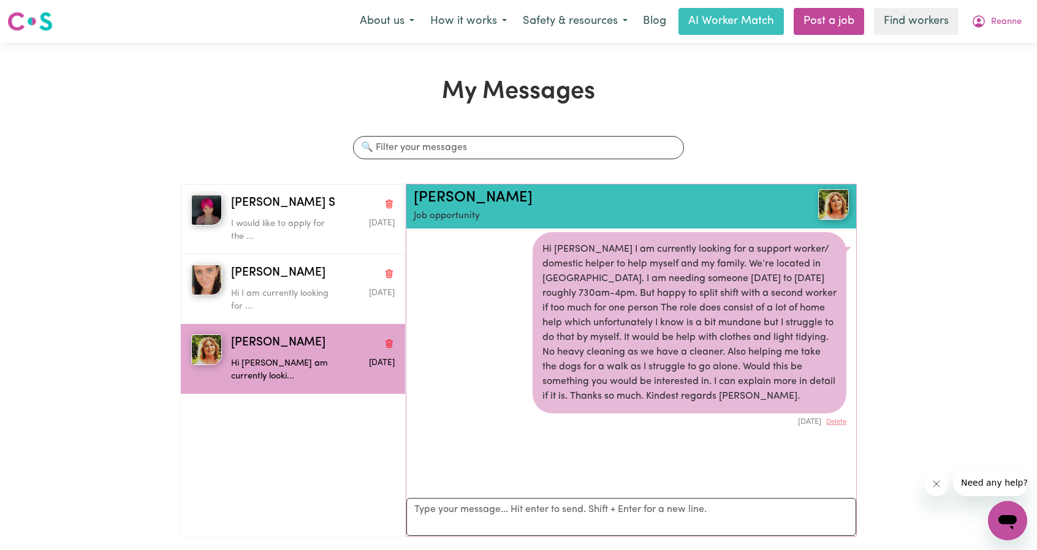
drag, startPoint x: 825, startPoint y: 194, endPoint x: 823, endPoint y: 201, distance: 7.2
